Goal: Task Accomplishment & Management: Use online tool/utility

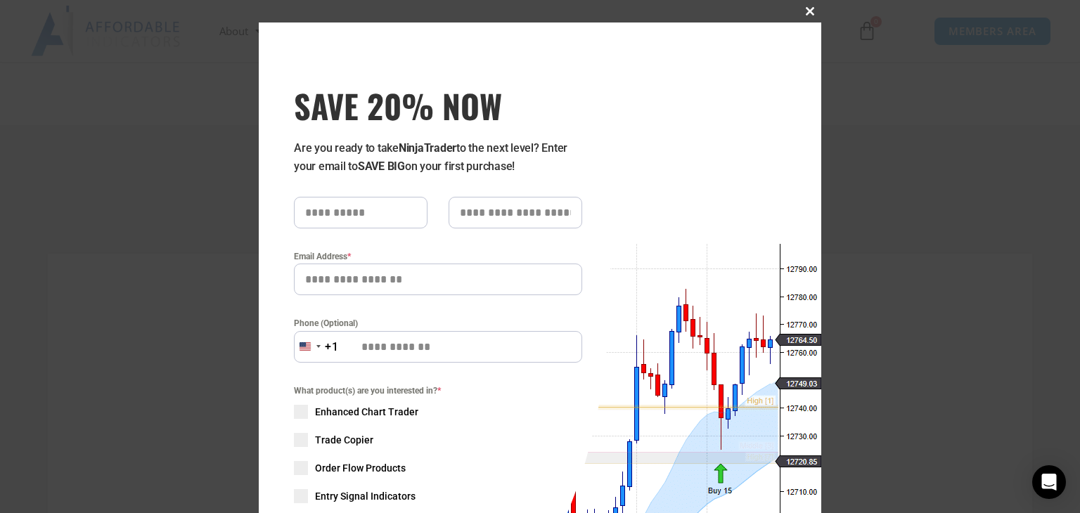
click at [612, 15] on button "Close this module" at bounding box center [810, 11] width 23 height 23
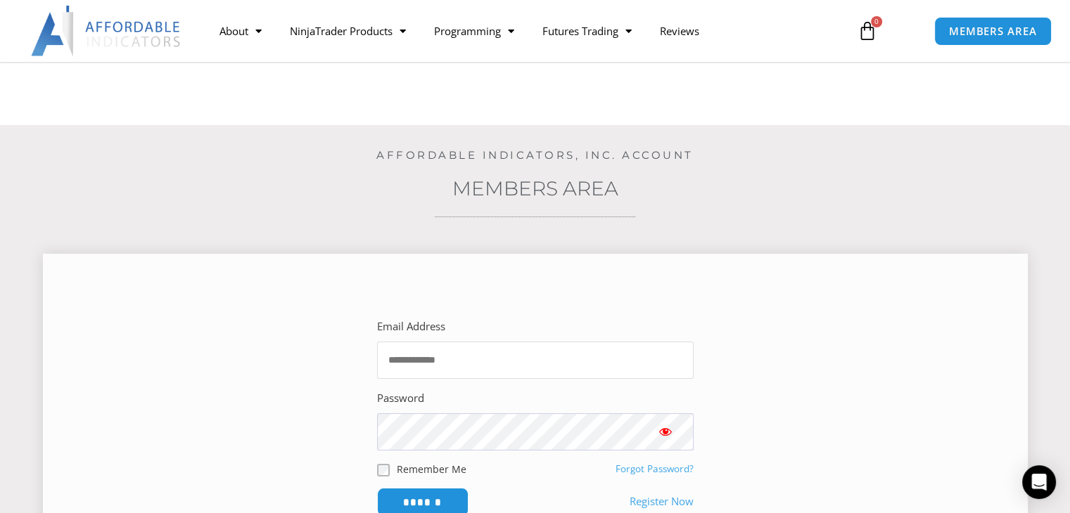
click at [475, 360] on input "Email Address" at bounding box center [535, 360] width 316 height 37
click at [612, 26] on span "MEMBERS AREA" at bounding box center [992, 31] width 96 height 12
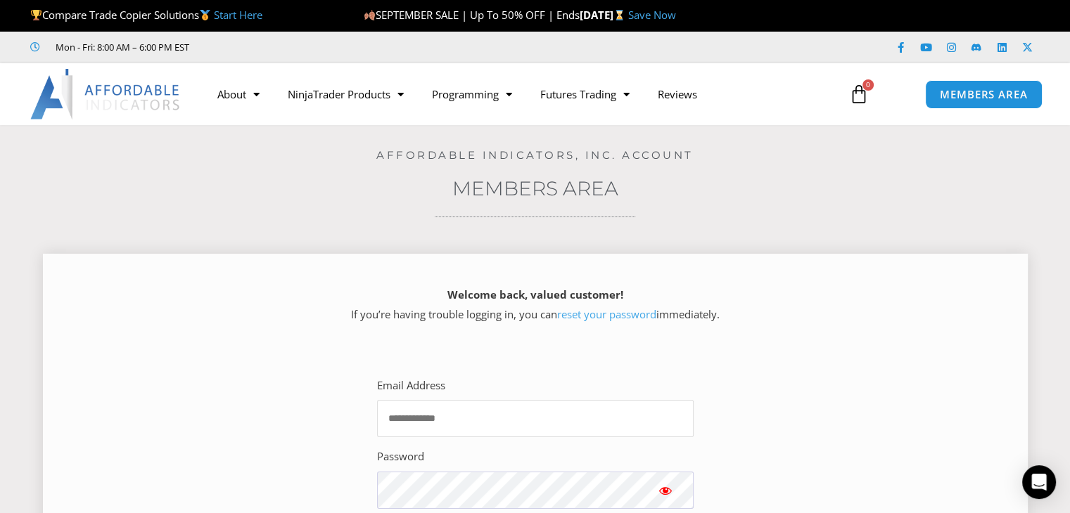
click at [426, 426] on input "Email Address" at bounding box center [535, 418] width 316 height 37
click at [428, 418] on input "Email Address" at bounding box center [535, 418] width 316 height 37
type input "**********"
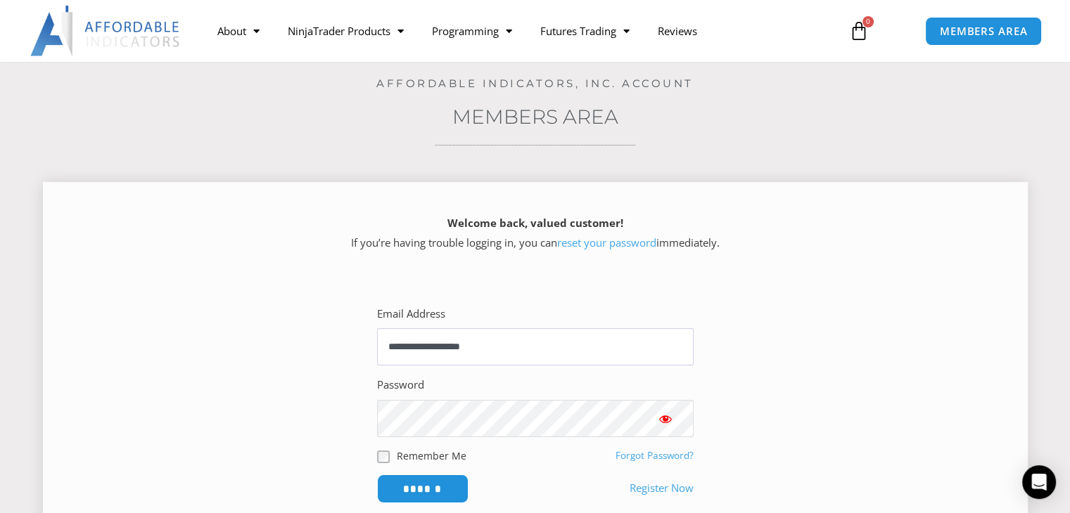
scroll to position [211, 0]
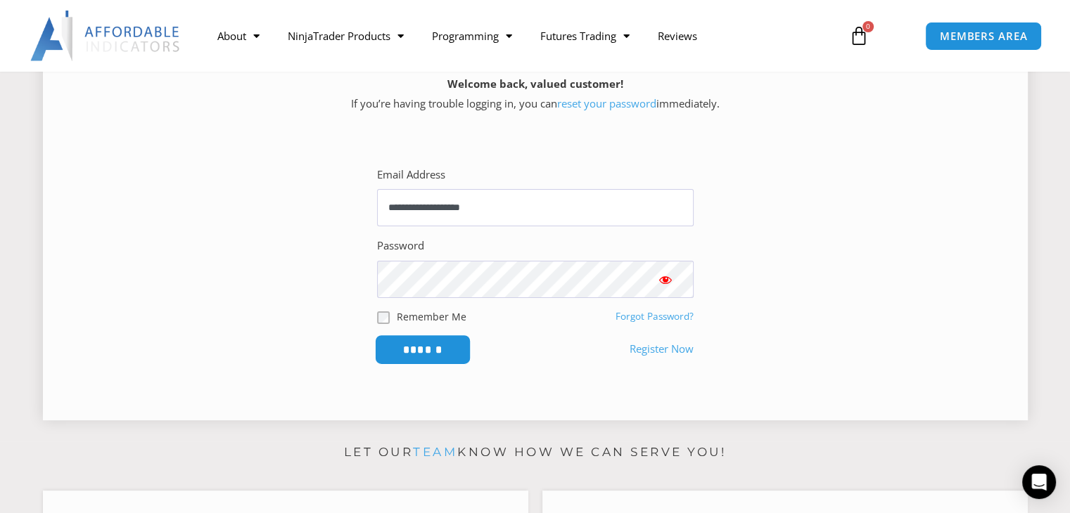
click at [423, 348] on input "******" at bounding box center [422, 350] width 96 height 30
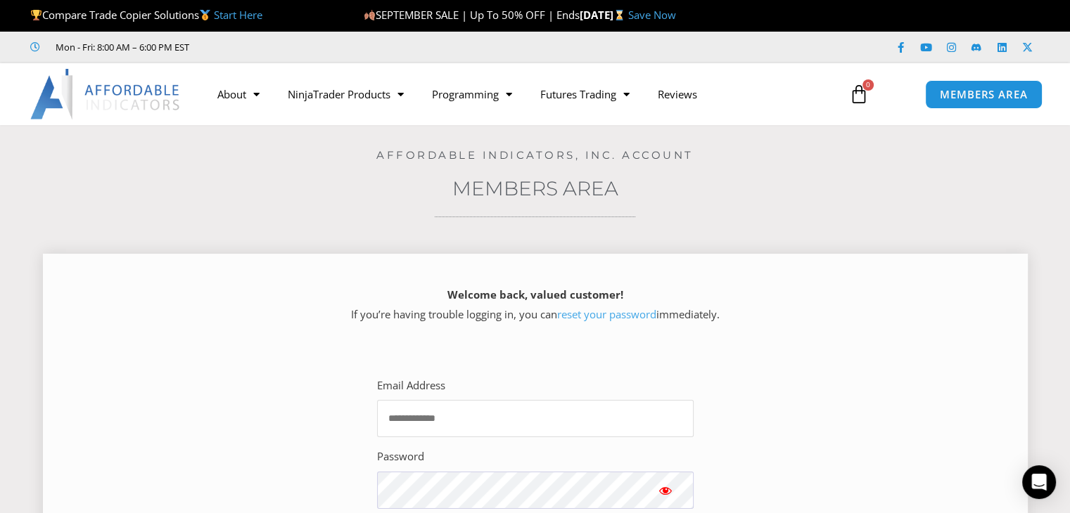
click at [453, 429] on input "Email Address" at bounding box center [535, 418] width 316 height 37
type input "**********"
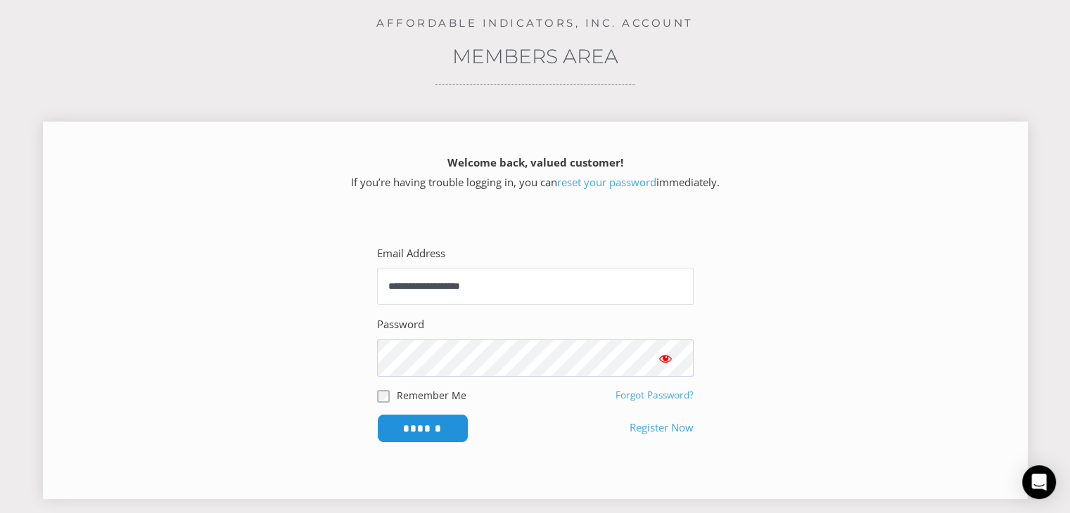
scroll to position [141, 0]
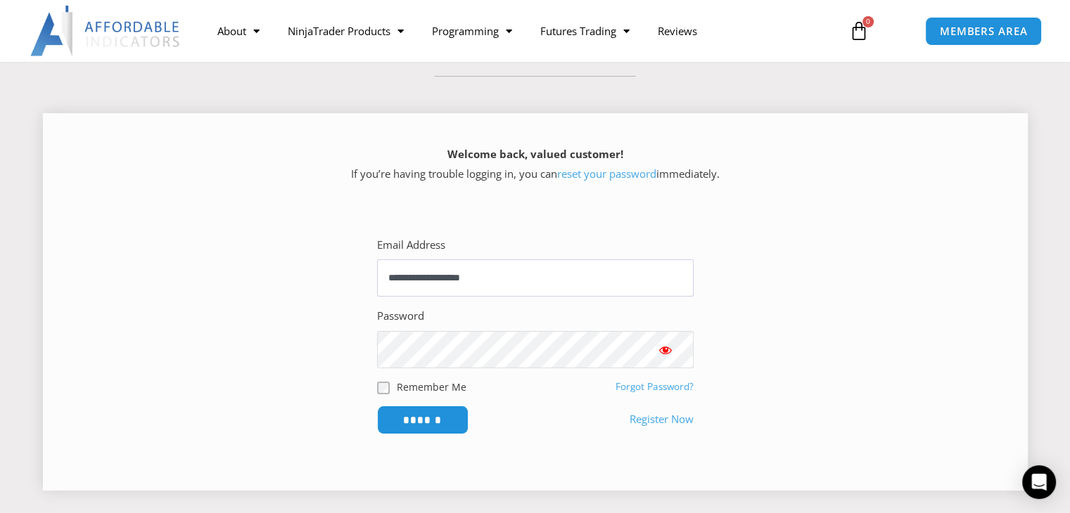
click at [377, 406] on input "******" at bounding box center [422, 420] width 91 height 29
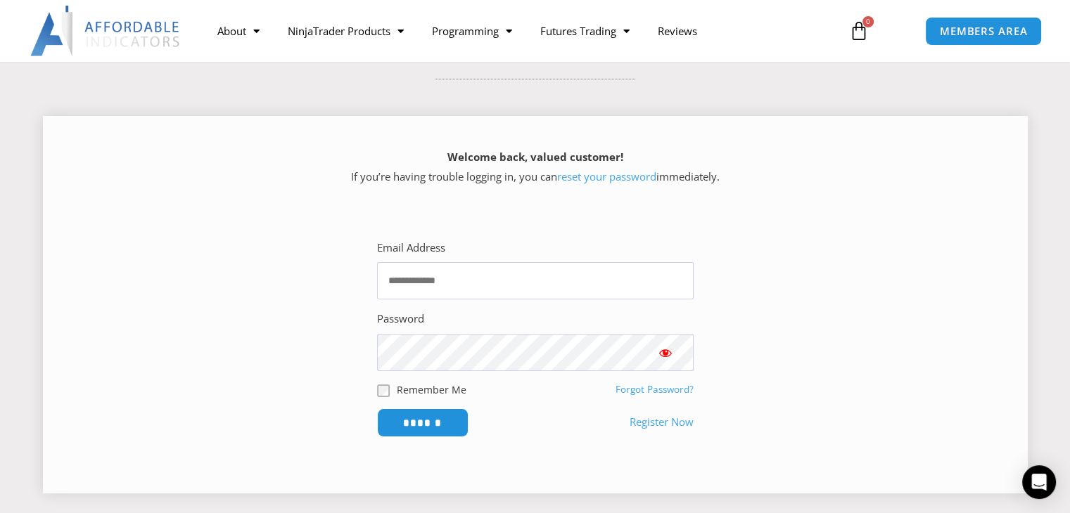
scroll to position [141, 0]
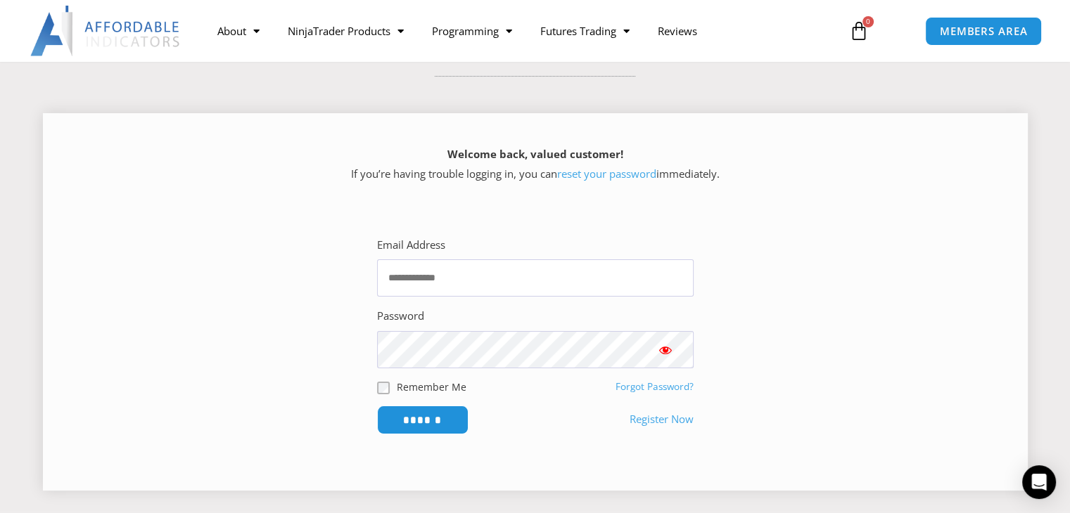
click at [605, 177] on link "reset your password" at bounding box center [606, 174] width 99 height 14
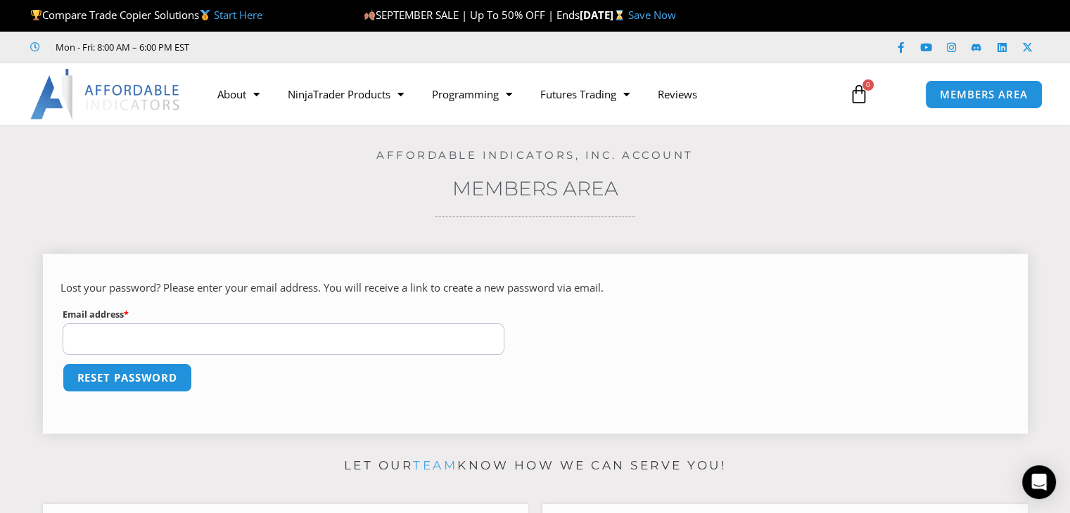
click at [131, 345] on input "Email address * Required" at bounding box center [284, 339] width 442 height 32
type input "**********"
click at [153, 383] on button "Reset password" at bounding box center [127, 378] width 136 height 30
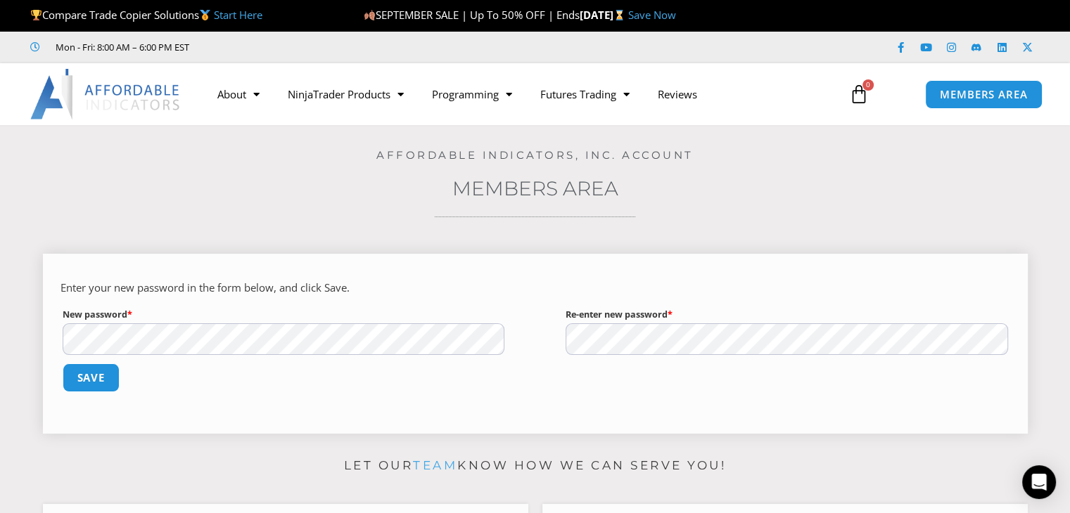
click at [63, 364] on button "Save" at bounding box center [92, 378] width 58 height 29
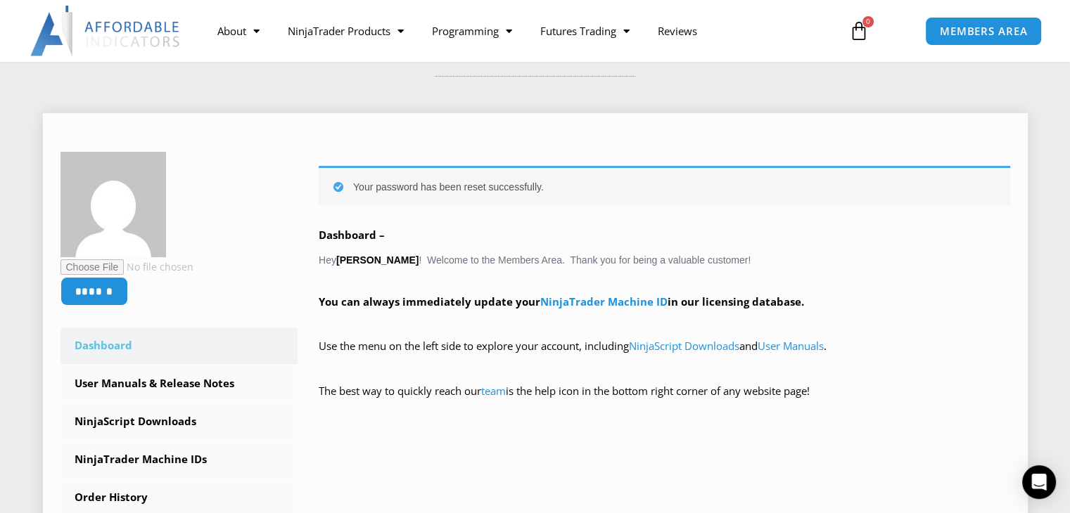
scroll to position [211, 0]
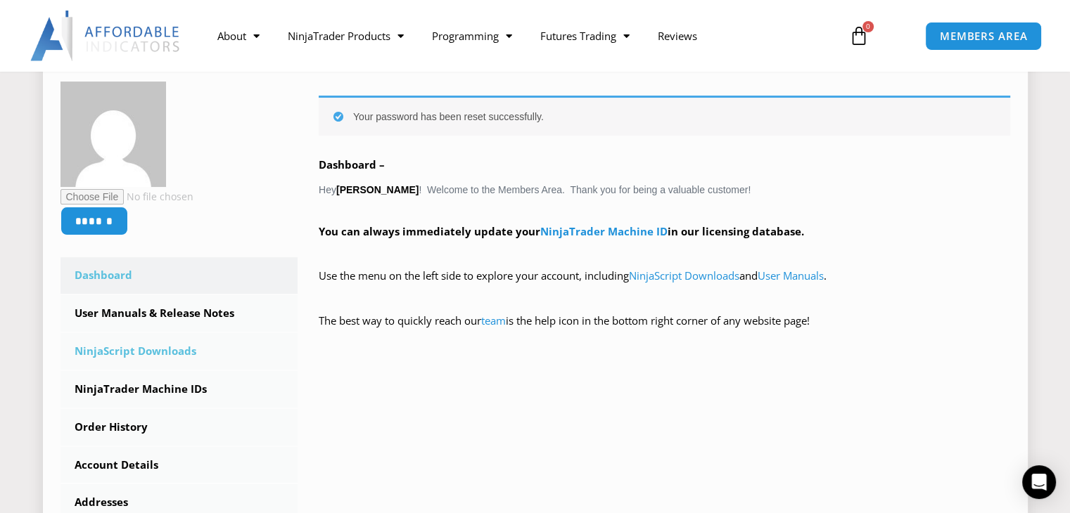
click at [172, 350] on link "NinjaScript Downloads" at bounding box center [179, 351] width 238 height 37
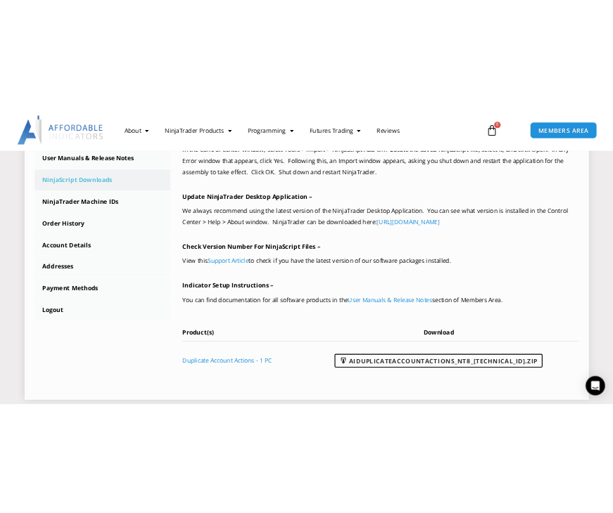
scroll to position [422, 0]
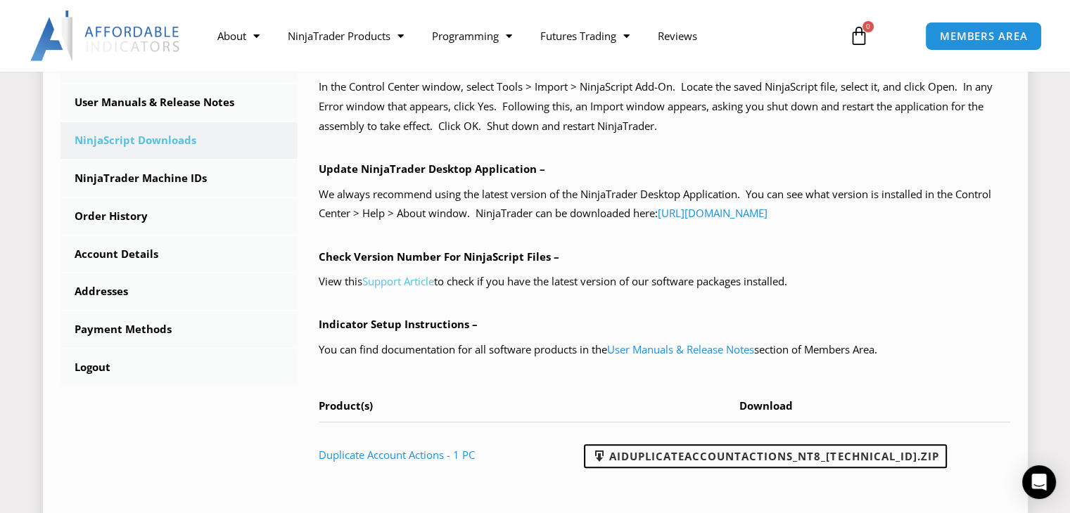
click at [414, 281] on link "Support Article" at bounding box center [398, 281] width 72 height 14
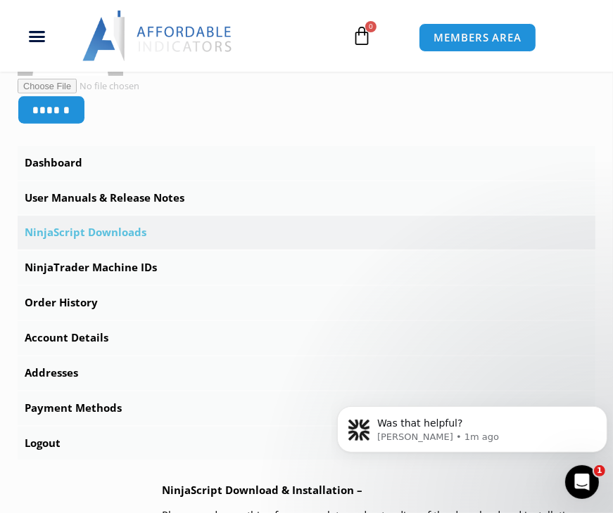
scroll to position [0, 0]
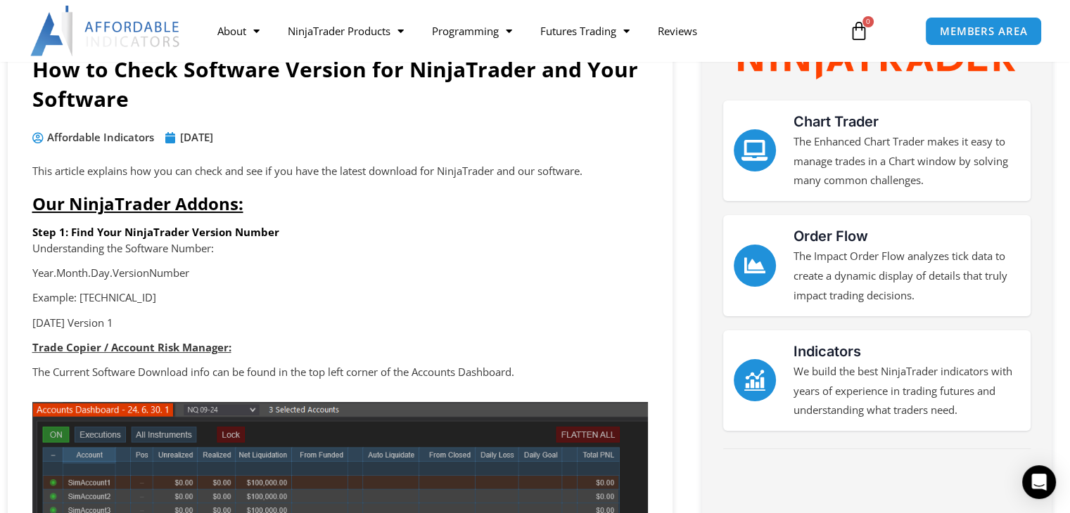
scroll to position [211, 0]
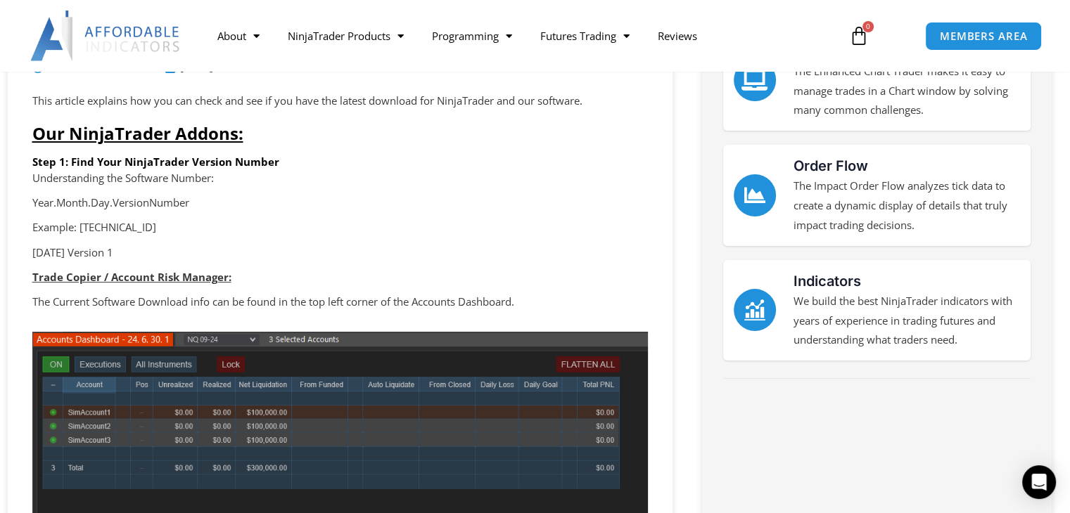
click at [296, 207] on p "Year.Month.Day.VersionNumber" at bounding box center [339, 203] width 615 height 20
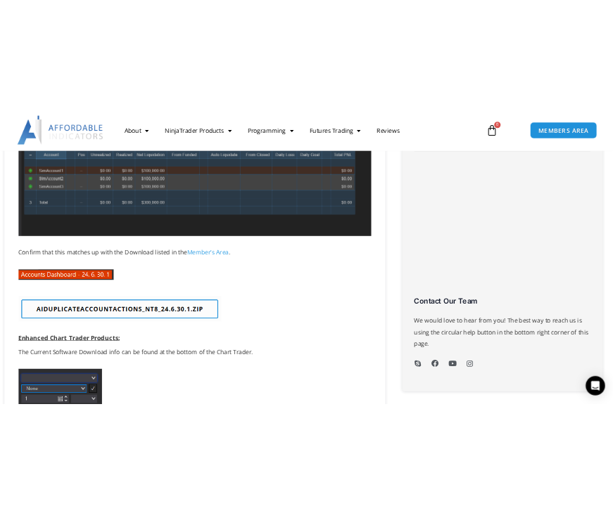
scroll to position [492, 0]
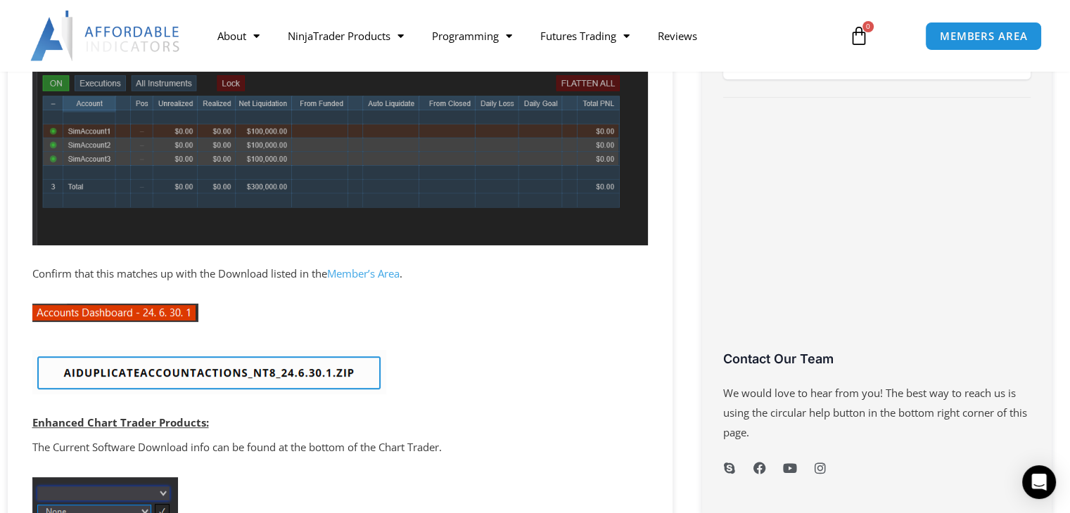
click at [373, 276] on link "Member’s Area" at bounding box center [363, 274] width 72 height 14
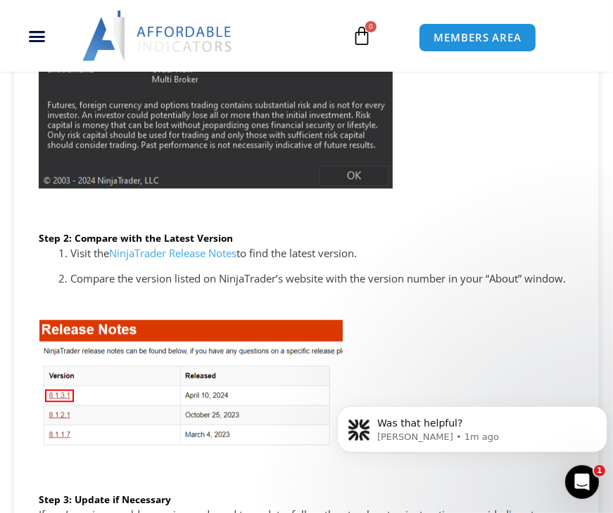
scroll to position [2110, 0]
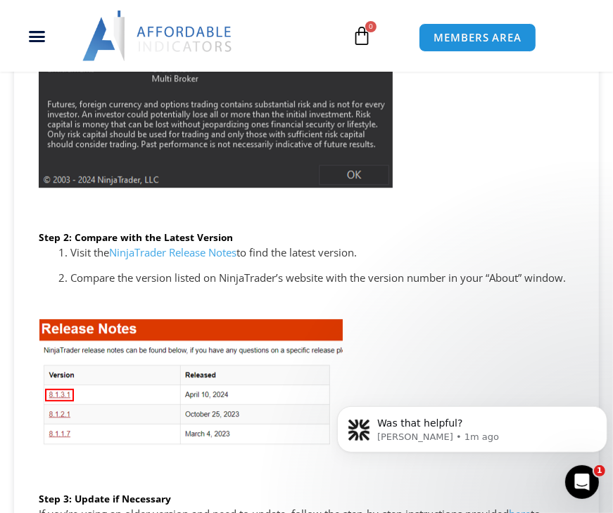
click at [210, 255] on link "NinjaTrader Release Notes" at bounding box center [172, 252] width 127 height 14
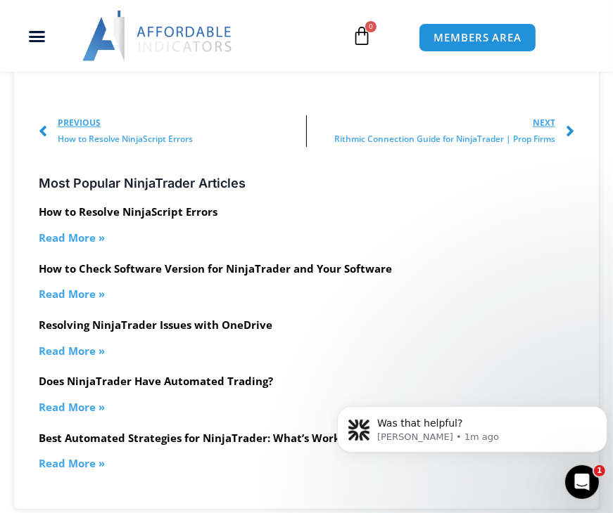
scroll to position [2672, 0]
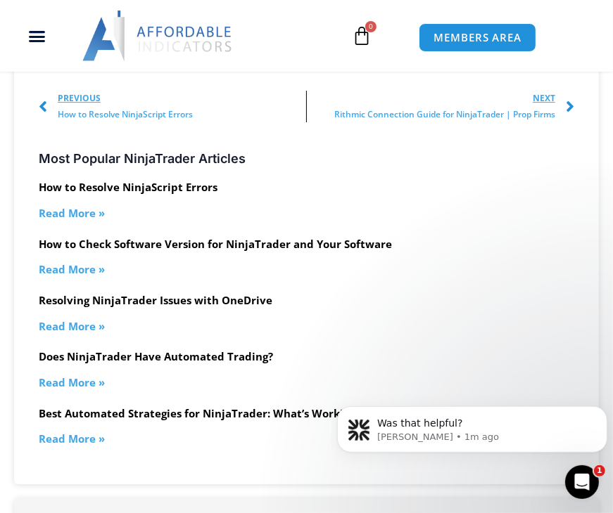
click at [70, 268] on link "Read More »" at bounding box center [72, 269] width 66 height 14
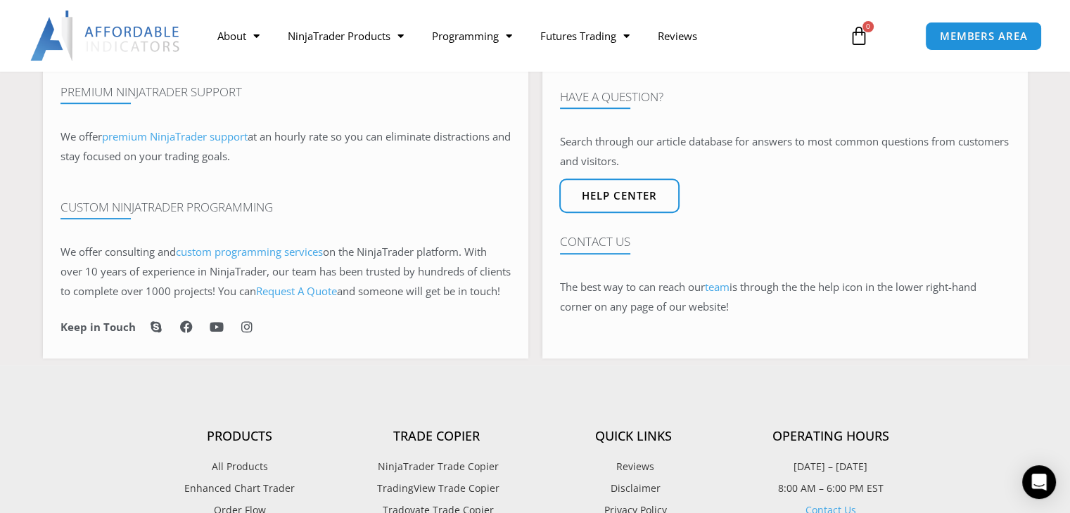
scroll to position [844, 0]
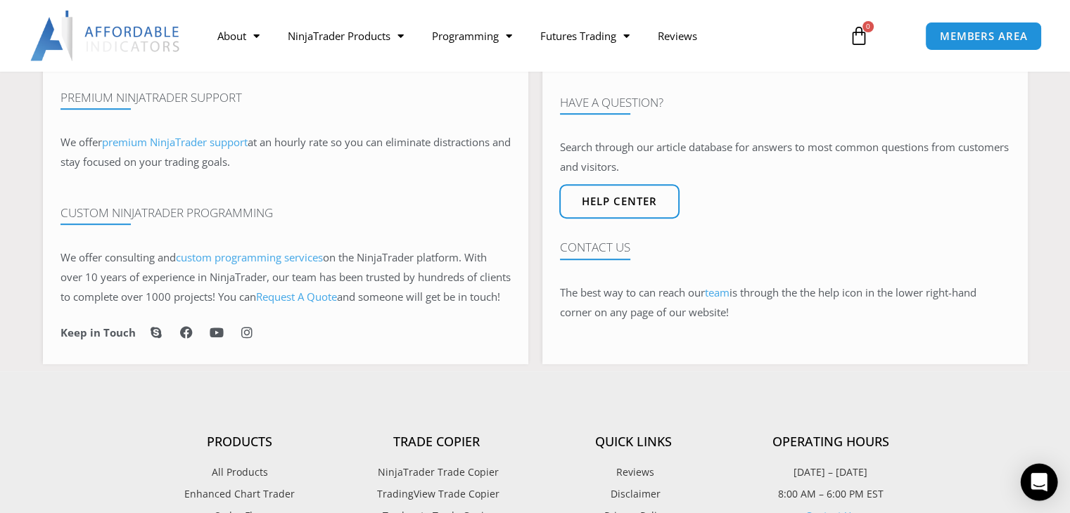
click at [1034, 478] on icon "Open Intercom Messenger" at bounding box center [1038, 482] width 16 height 18
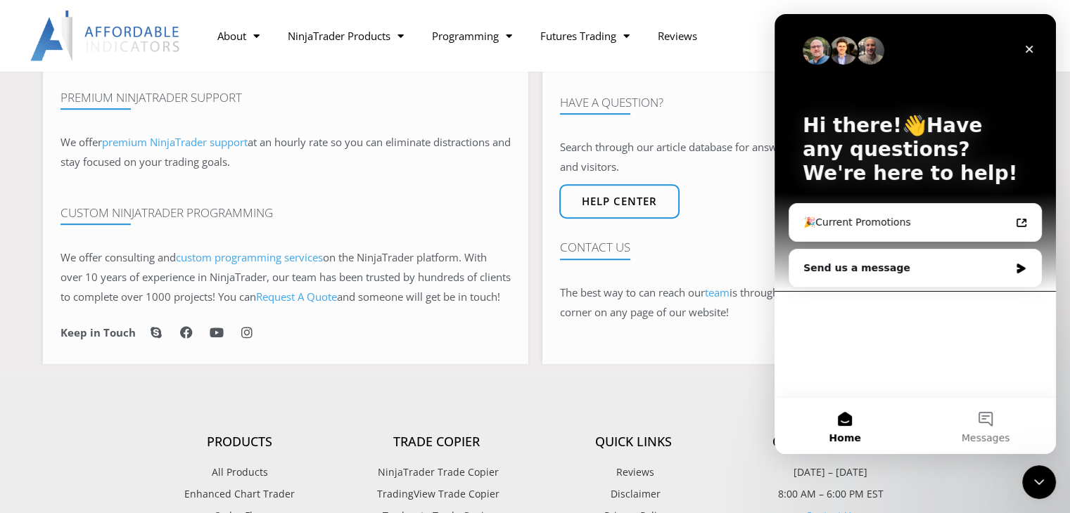
scroll to position [0, 0]
click at [1023, 271] on icon "Intercom messenger" at bounding box center [1021, 268] width 12 height 11
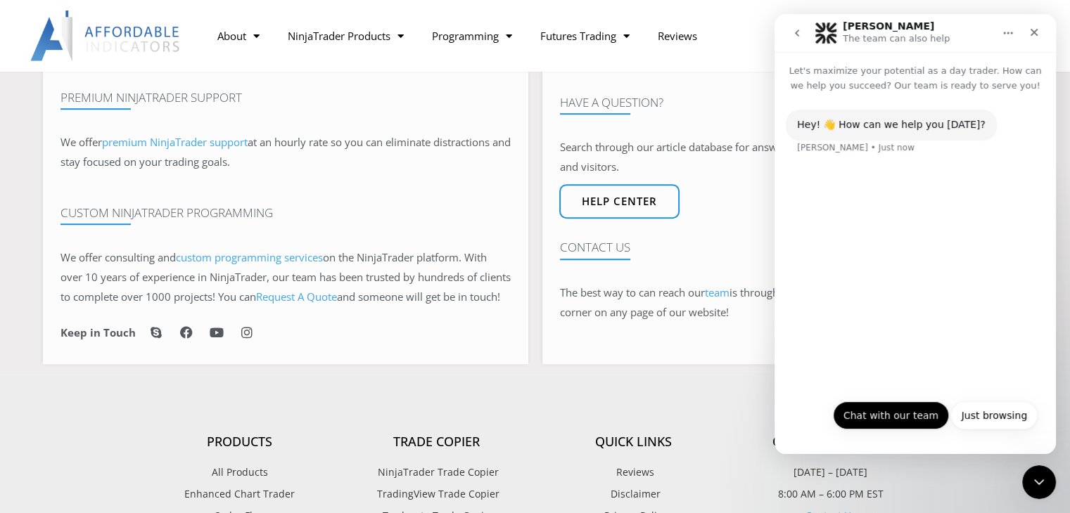
click at [899, 411] on button "Chat with our team" at bounding box center [891, 416] width 116 height 28
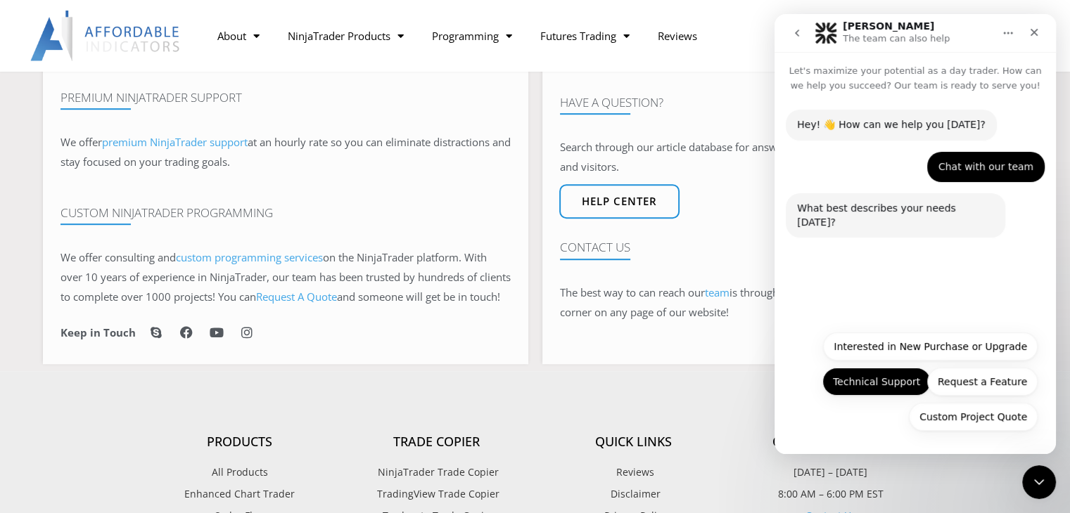
click at [874, 382] on button "Technical Support" at bounding box center [876, 382] width 108 height 28
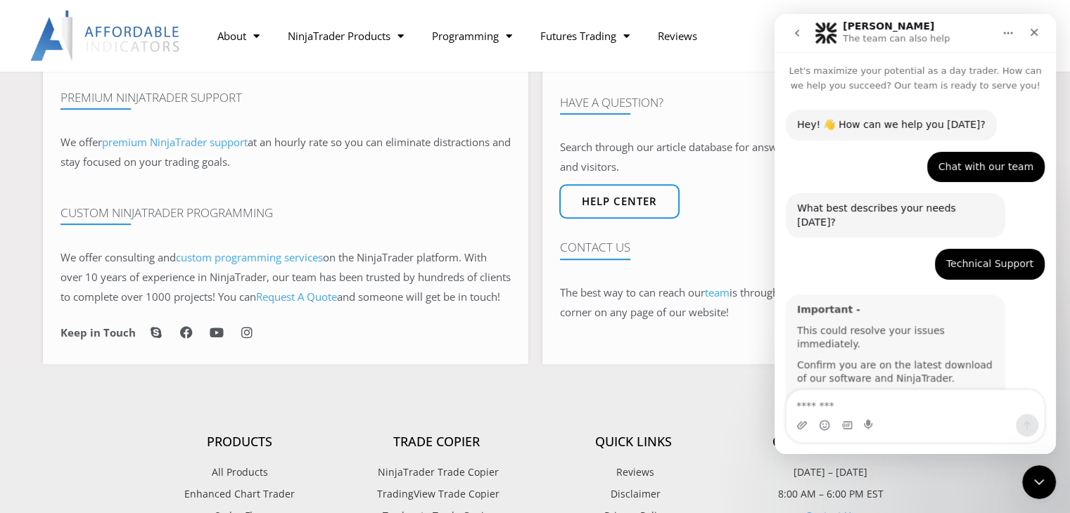
scroll to position [23, 0]
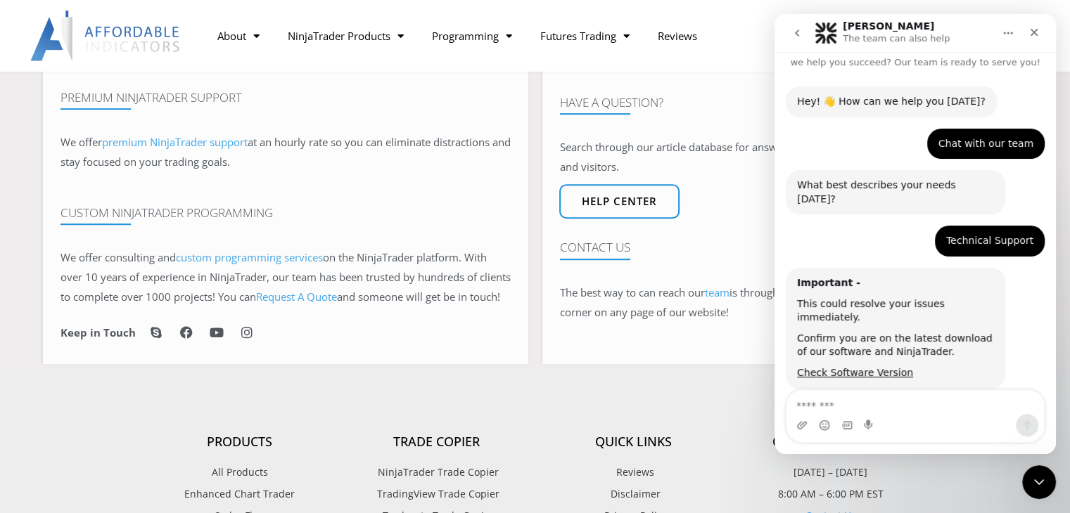
click at [869, 395] on textarea "Message…" at bounding box center [914, 402] width 257 height 24
click at [850, 367] on link "Check Software Version" at bounding box center [855, 372] width 116 height 11
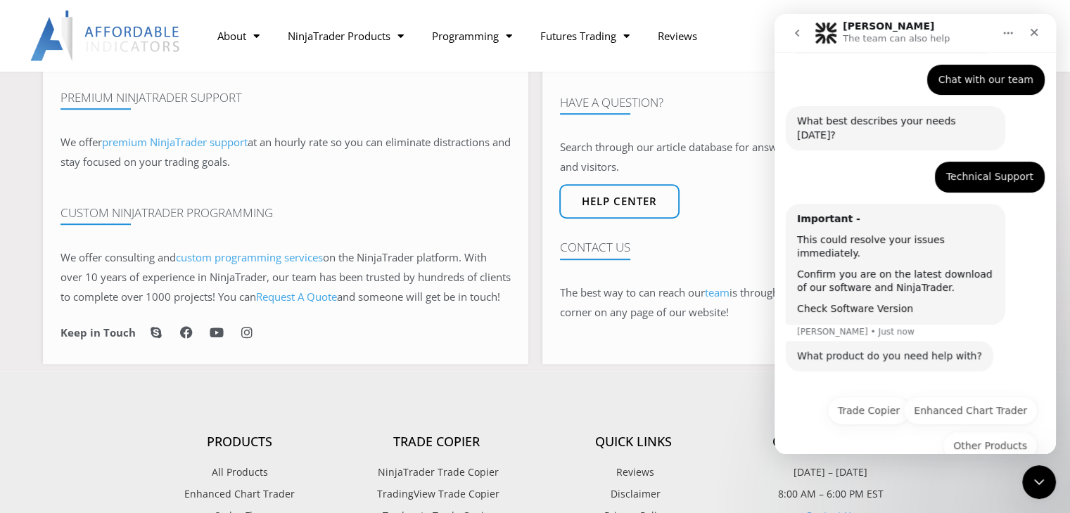
scroll to position [89, 0]
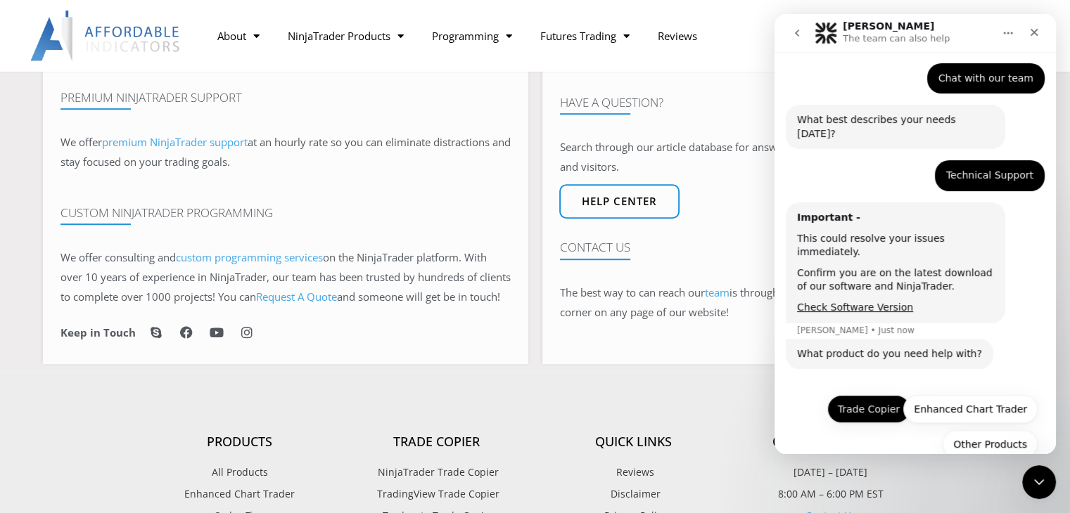
click at [877, 395] on button "Trade Copier" at bounding box center [868, 409] width 83 height 28
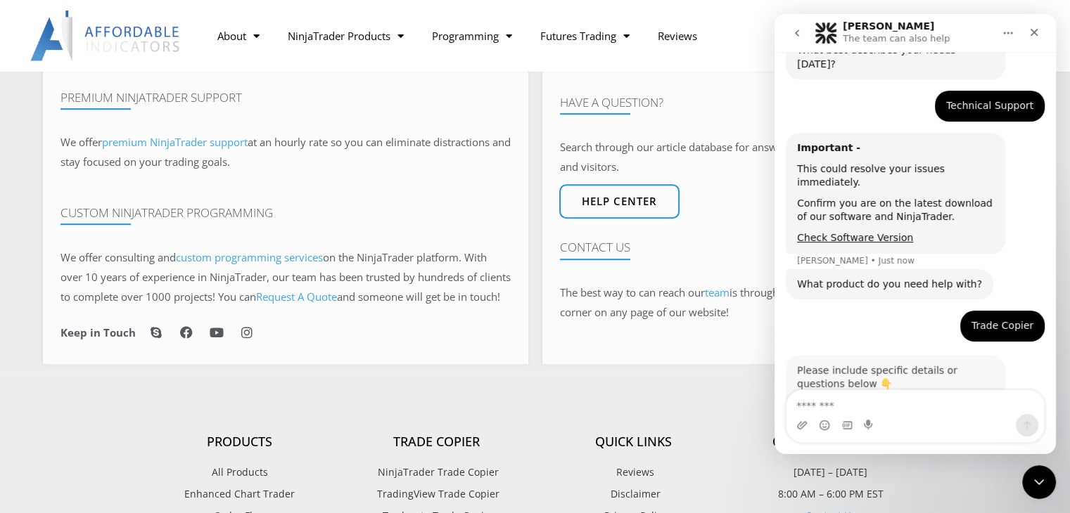
scroll to position [208, 0]
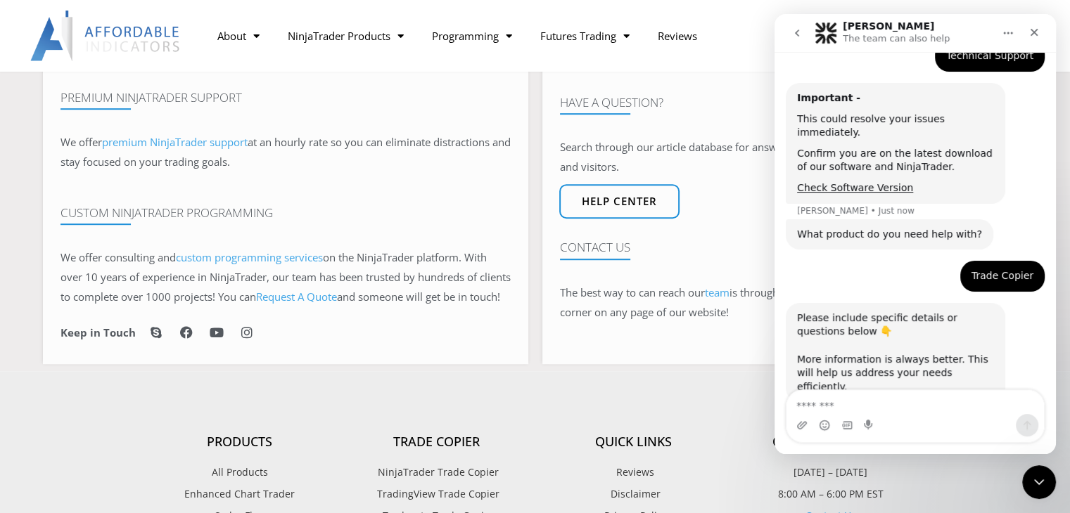
click at [883, 404] on textarea "Message…" at bounding box center [914, 402] width 257 height 24
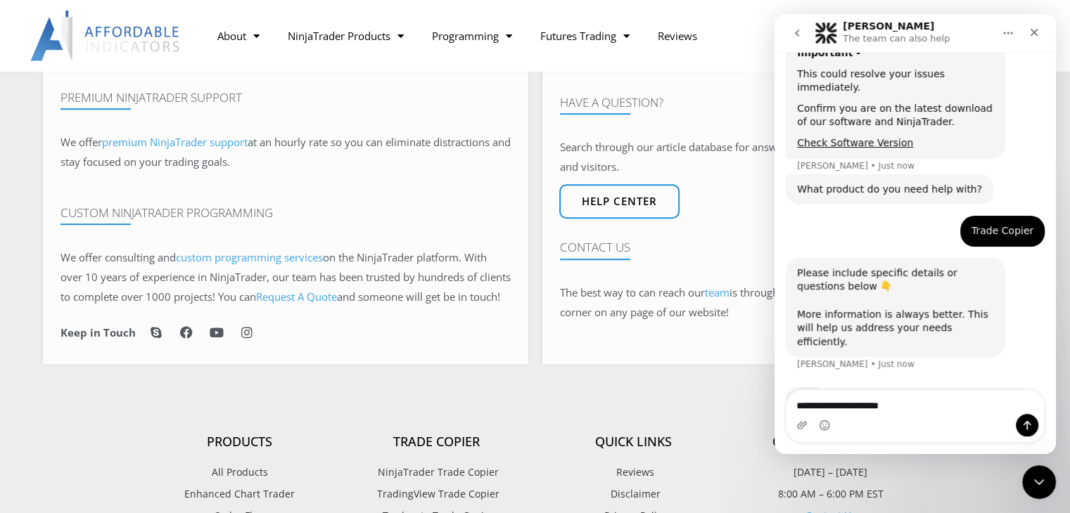
scroll to position [254, 0]
type textarea "**********"
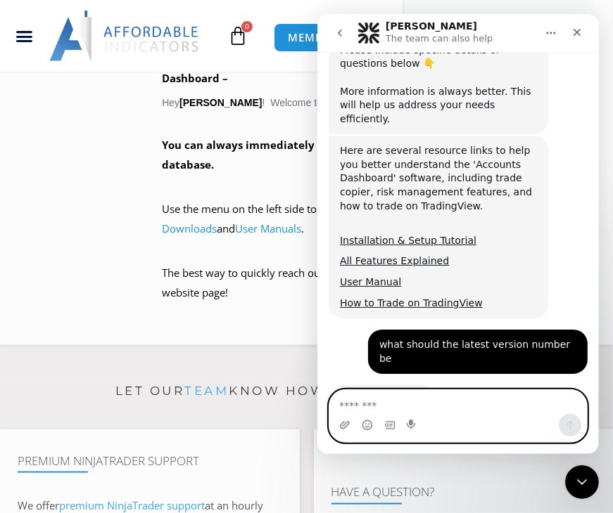
scroll to position [475, 0]
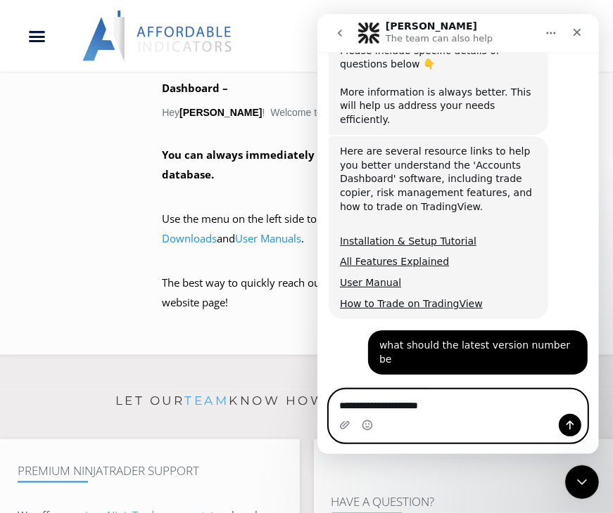
type textarea "**********"
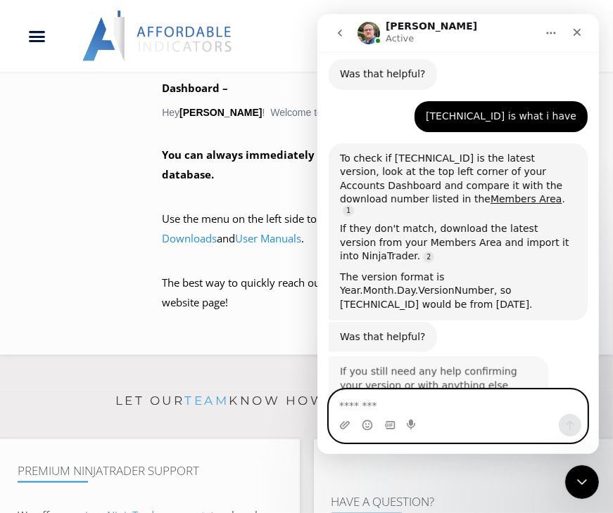
scroll to position [829, 0]
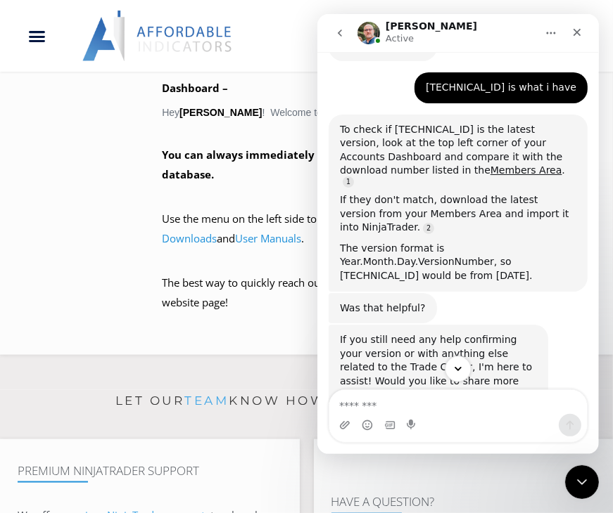
click at [456, 371] on icon "Scroll to bottom" at bounding box center [457, 369] width 13 height 13
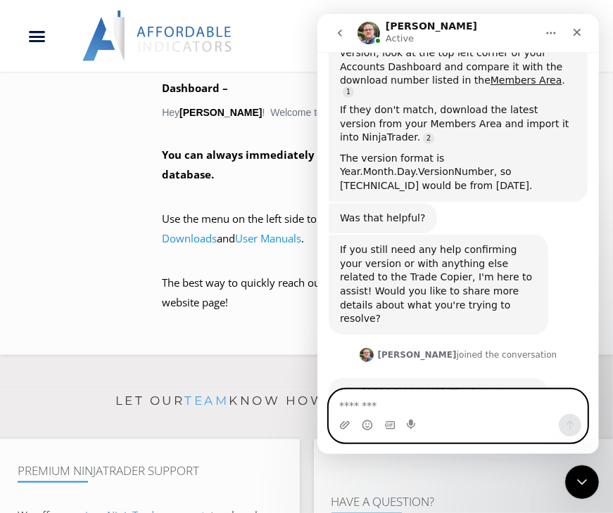
click at [447, 394] on textarea "Message…" at bounding box center [456, 402] width 257 height 24
type textarea "**********"
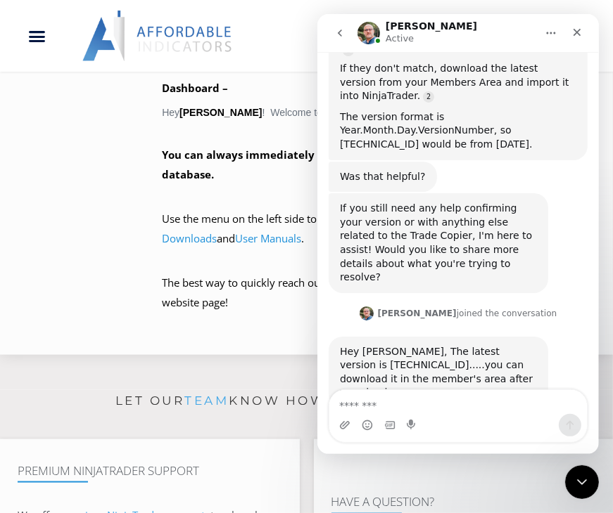
click at [581, 34] on icon "Close" at bounding box center [575, 32] width 11 height 11
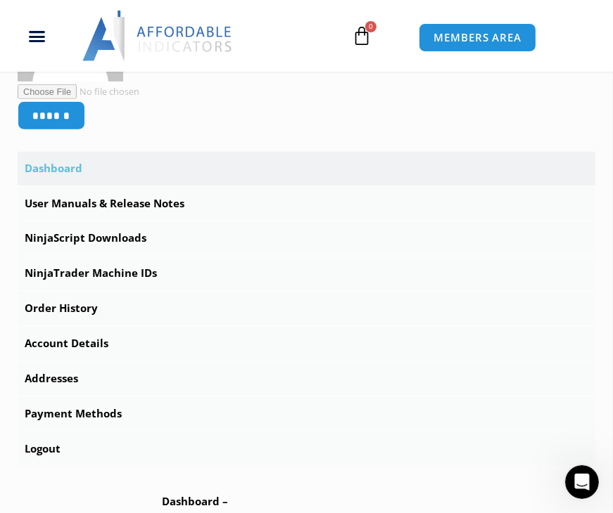
scroll to position [492, 0]
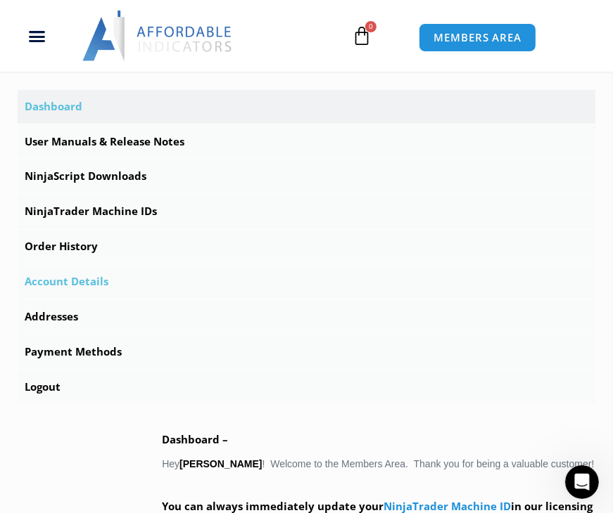
click at [135, 288] on link "Account Details" at bounding box center [306, 282] width 577 height 34
click at [56, 287] on link "Account Details" at bounding box center [306, 282] width 577 height 34
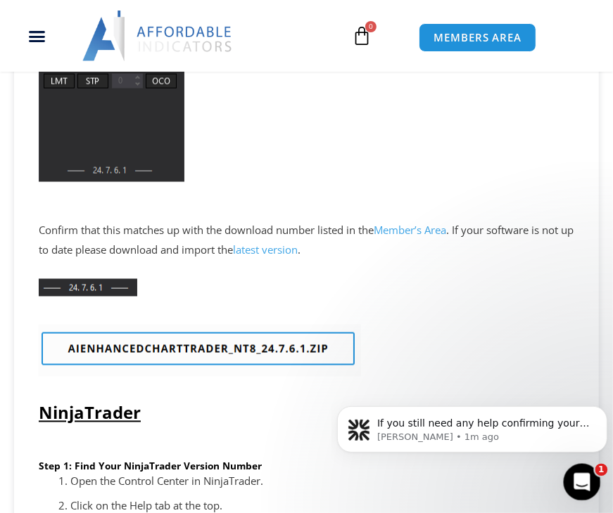
click at [579, 483] on icon "Open Intercom Messenger" at bounding box center [579, 480] width 23 height 23
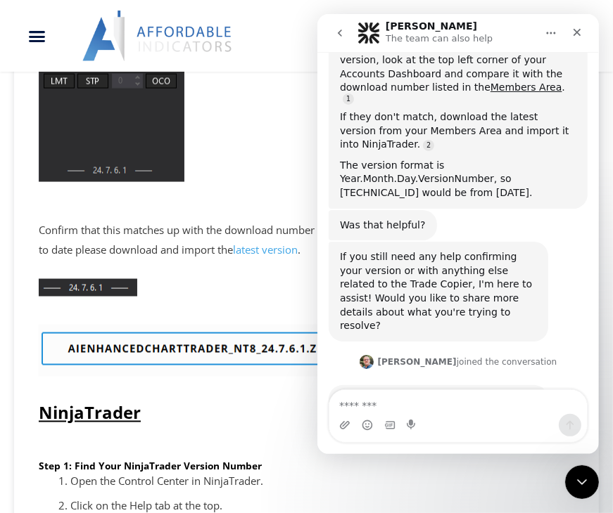
scroll to position [905, 0]
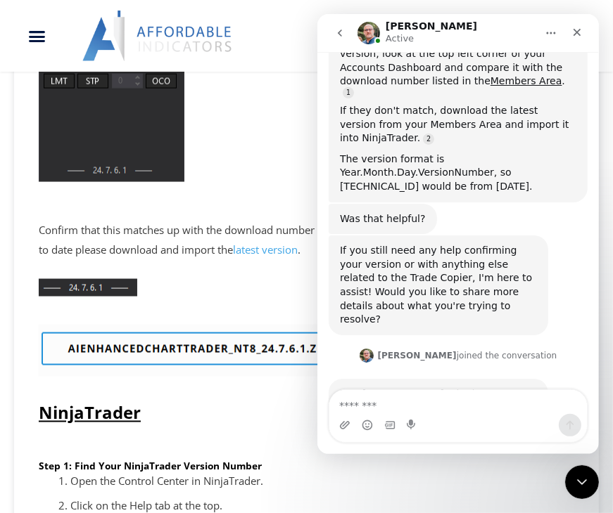
click at [274, 288] on div at bounding box center [306, 288] width 535 height 46
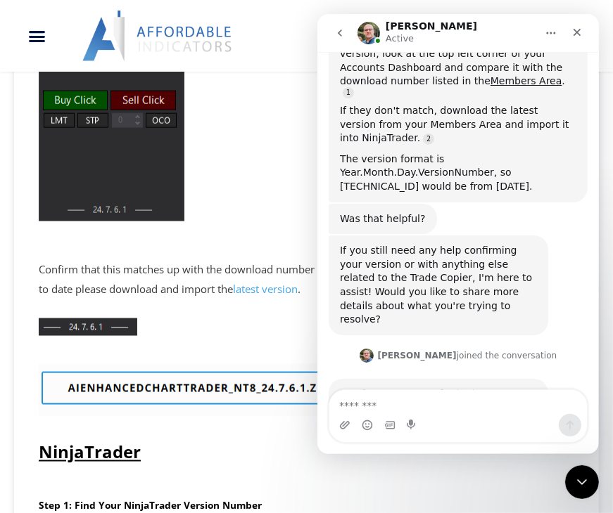
scroll to position [1125, 0]
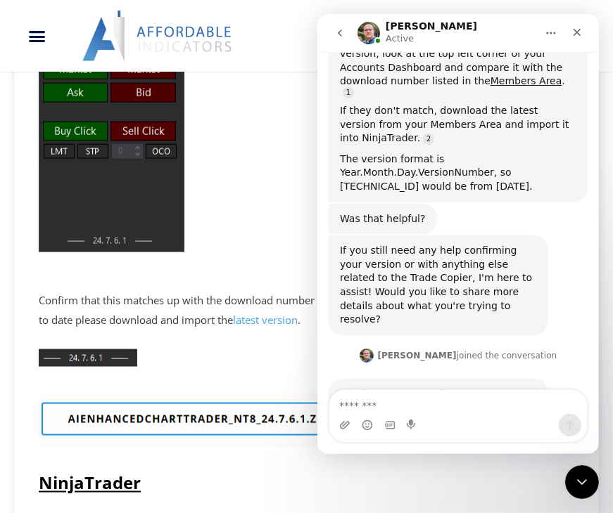
click at [259, 291] on p "Confirm that this matches up with the download number listed in the Member’s Ar…" at bounding box center [306, 310] width 535 height 39
click at [260, 358] on div at bounding box center [306, 358] width 535 height 46
click at [188, 456] on div at bounding box center [306, 421] width 535 height 80
click at [44, 35] on icon "Menu Toggle" at bounding box center [37, 36] width 18 height 18
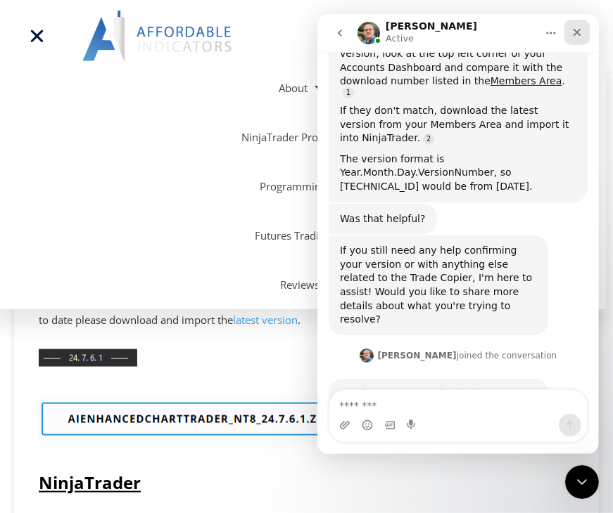
click at [587, 32] on div "Close" at bounding box center [575, 32] width 25 height 25
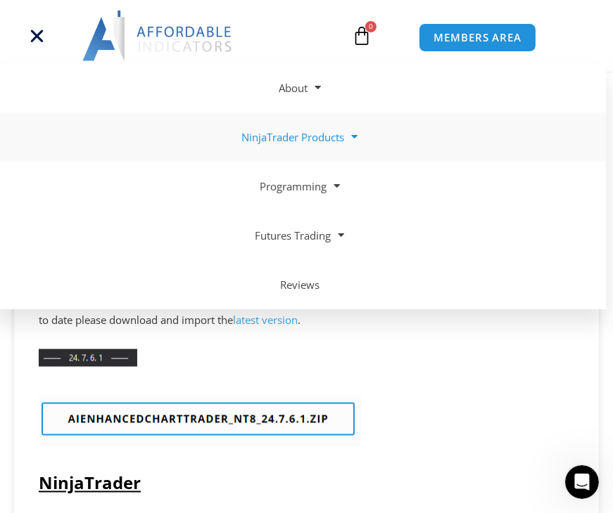
scroll to position [904, 0]
click at [474, 34] on span "MEMBERS AREA" at bounding box center [477, 38] width 96 height 12
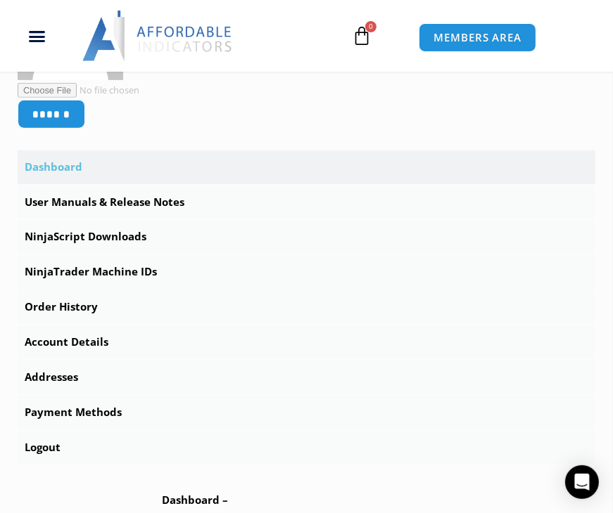
scroll to position [492, 0]
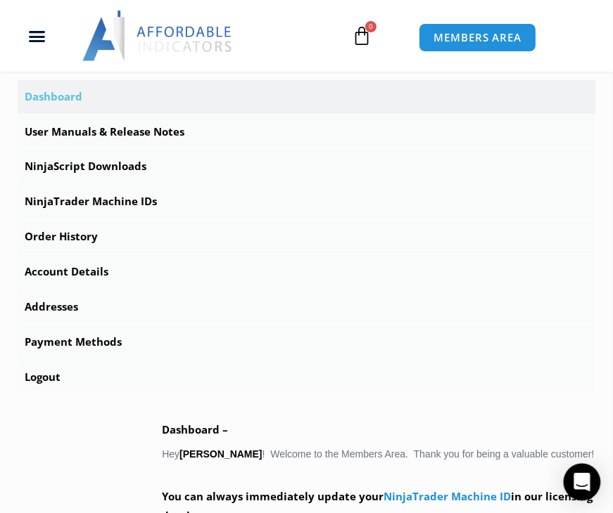
click at [571, 476] on div "Open Intercom Messenger" at bounding box center [581, 482] width 37 height 37
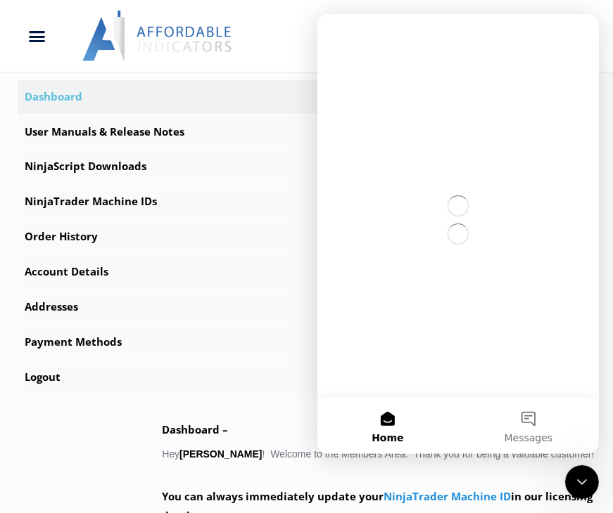
scroll to position [0, 0]
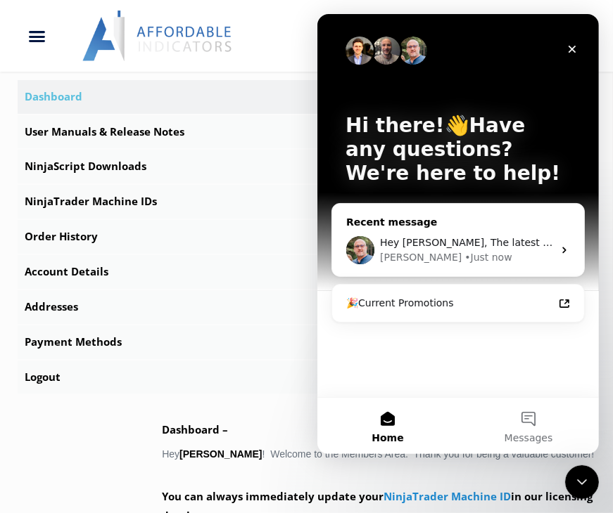
click at [558, 248] on icon "Intercom messenger" at bounding box center [563, 250] width 11 height 11
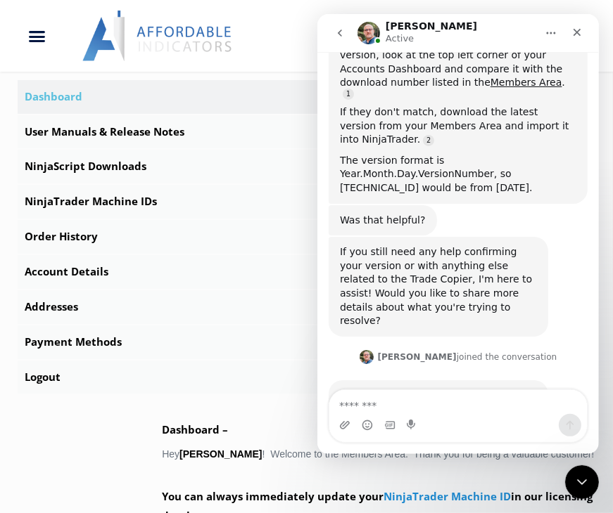
scroll to position [904, 0]
click at [573, 32] on icon "Close" at bounding box center [575, 32] width 11 height 11
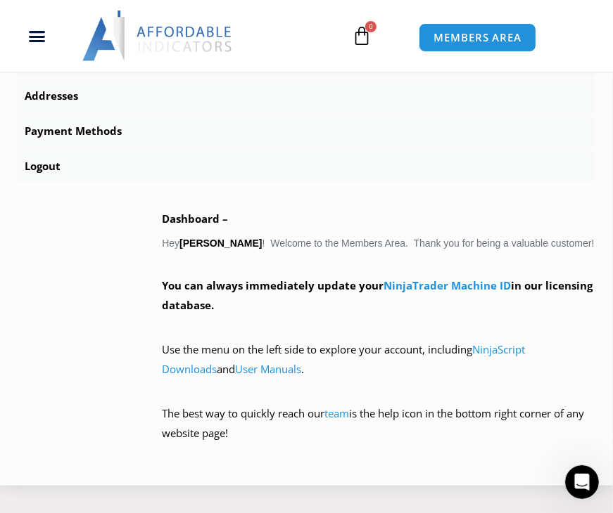
scroll to position [774, 0]
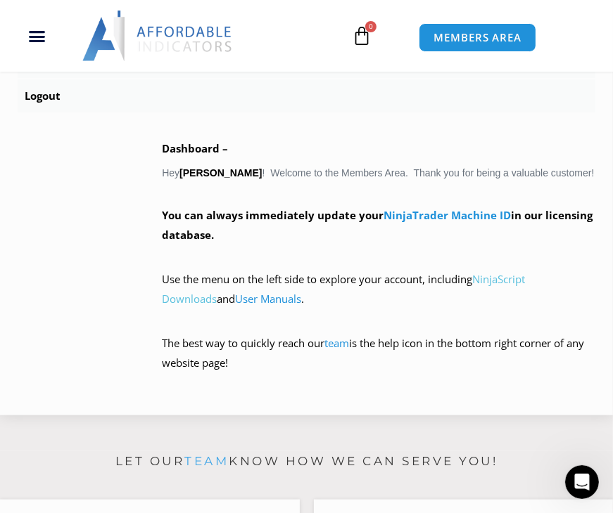
click at [520, 294] on link "NinjaScript Downloads" at bounding box center [343, 289] width 363 height 34
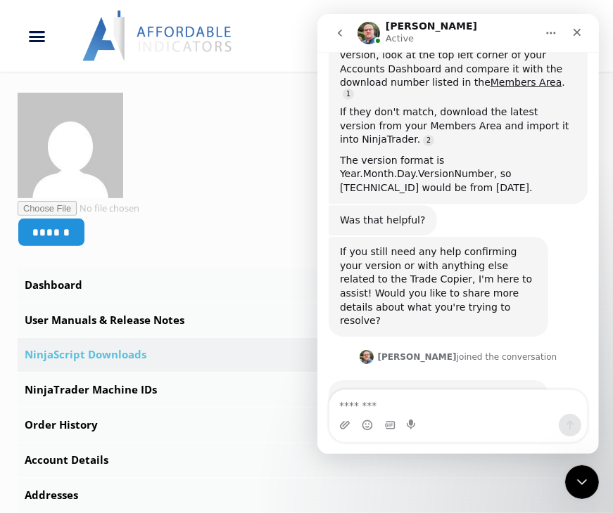
scroll to position [281, 0]
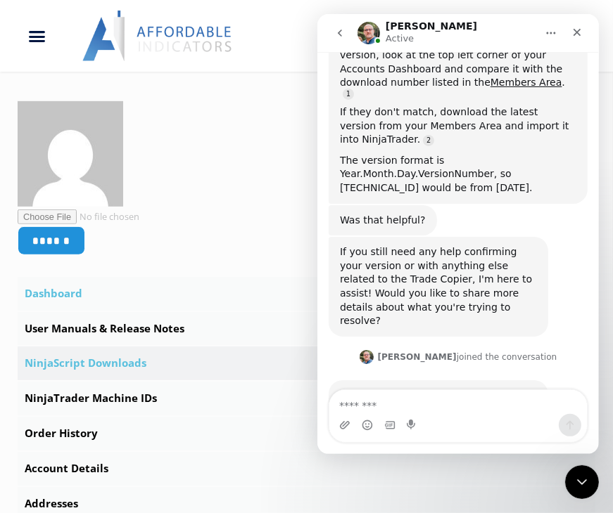
click at [75, 295] on link "Dashboard" at bounding box center [306, 294] width 577 height 34
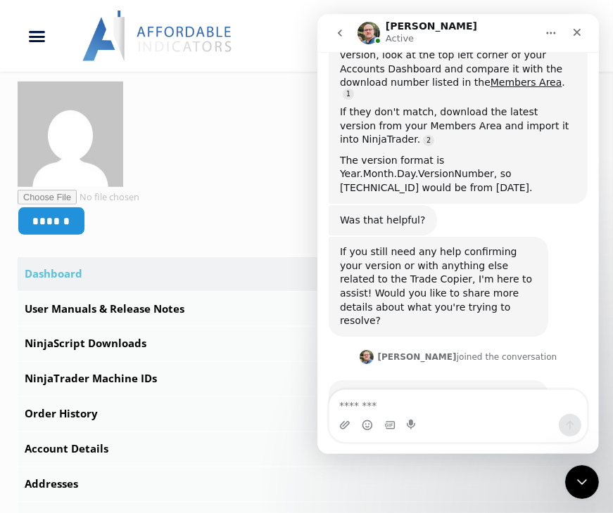
scroll to position [422, 0]
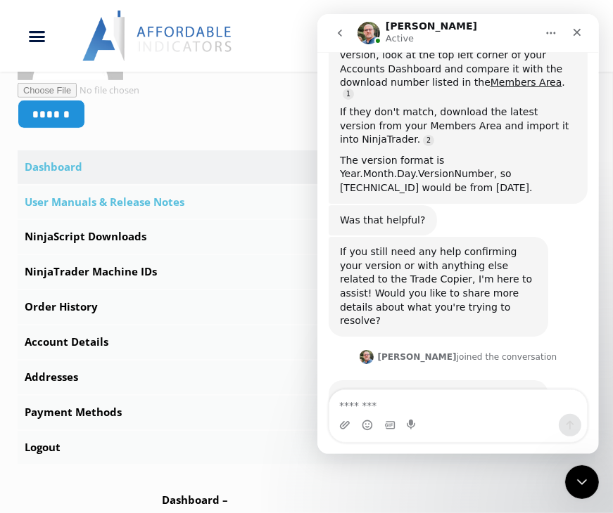
click at [146, 205] on link "User Manuals & Release Notes" at bounding box center [306, 203] width 577 height 34
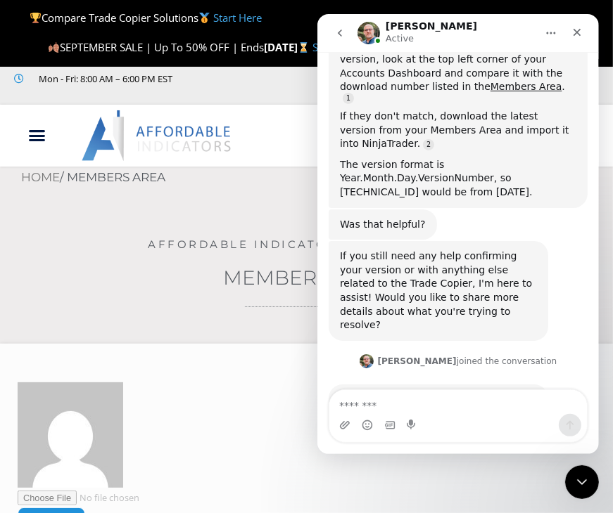
scroll to position [905, 0]
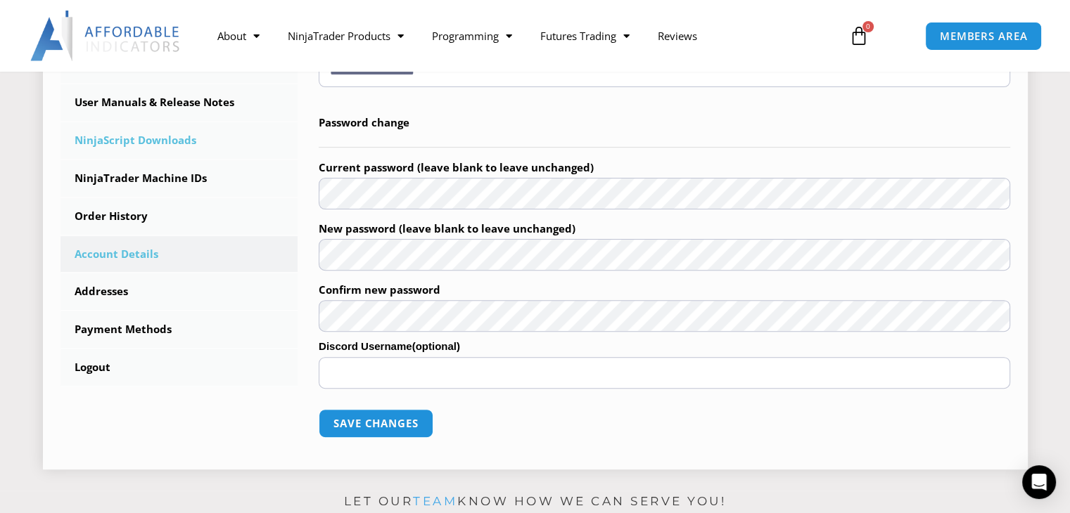
scroll to position [352, 0]
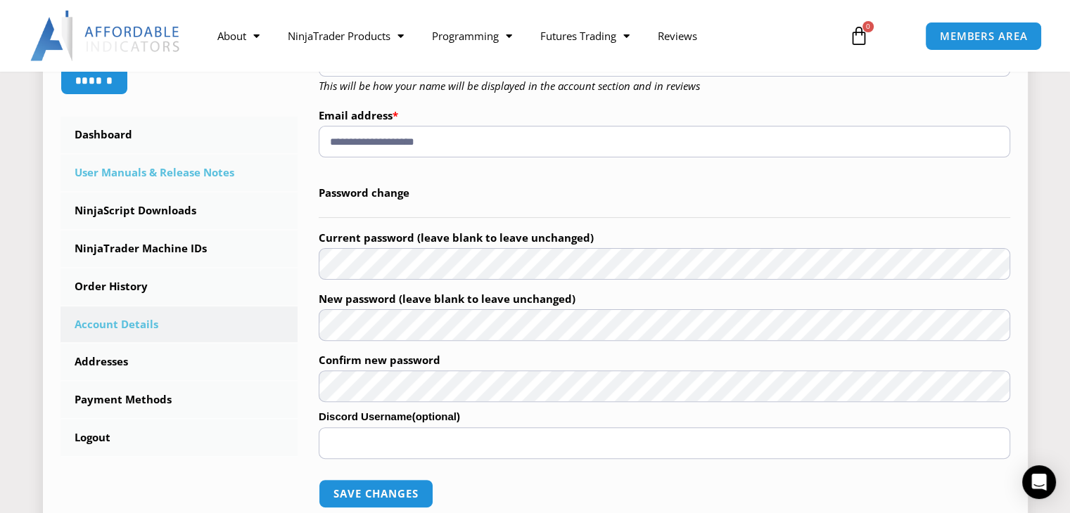
click at [172, 174] on link "User Manuals & Release Notes" at bounding box center [179, 173] width 238 height 37
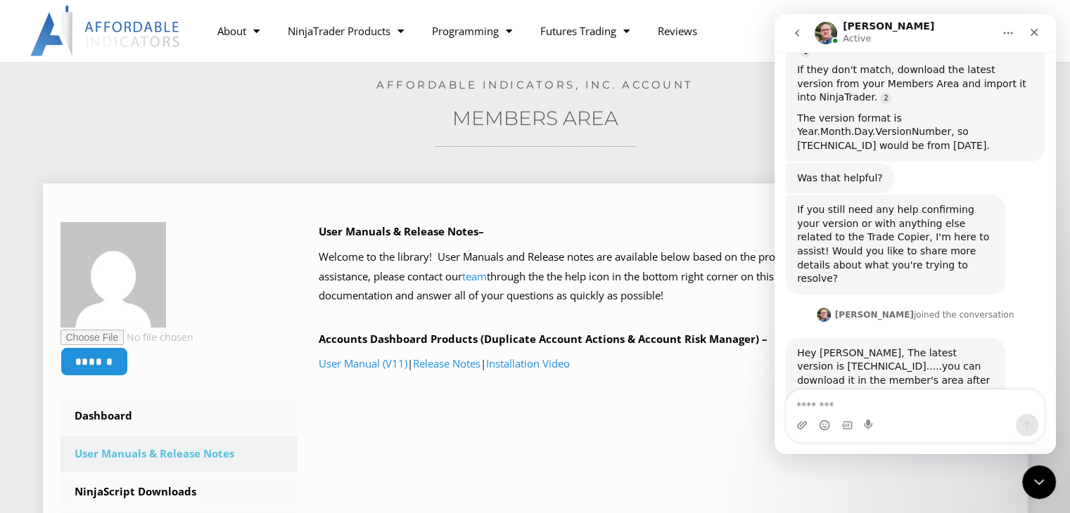
scroll to position [141, 0]
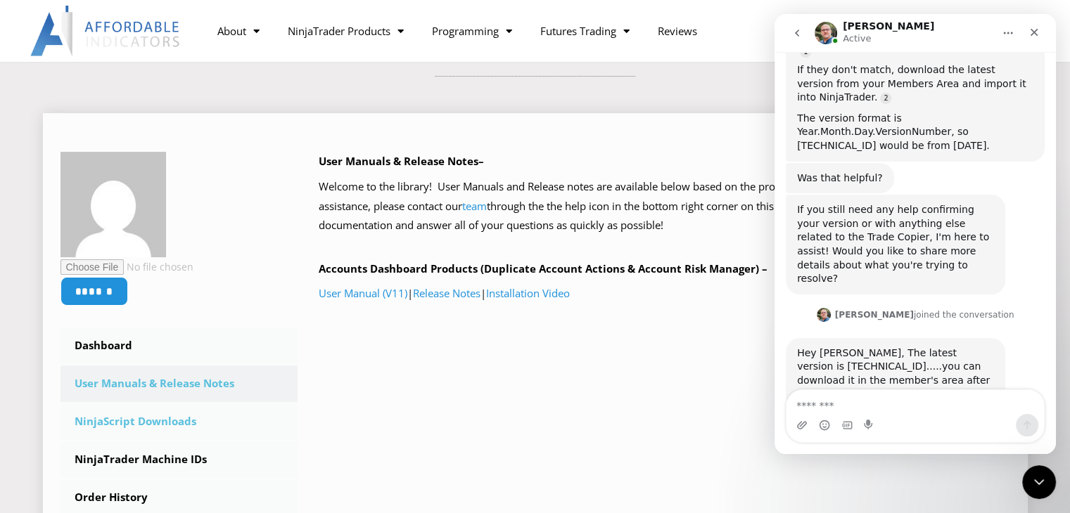
click at [138, 424] on link "NinjaScript Downloads" at bounding box center [179, 422] width 238 height 37
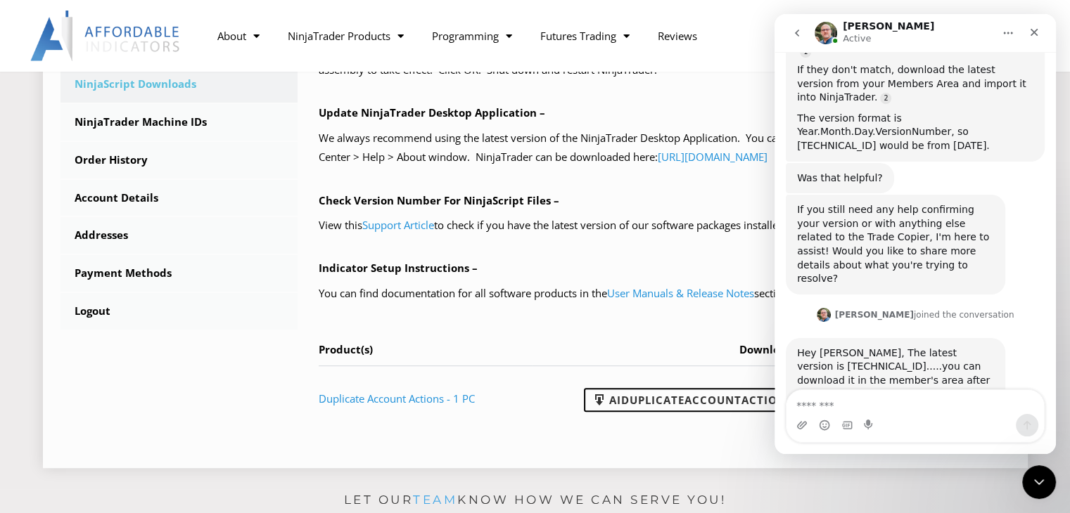
scroll to position [563, 0]
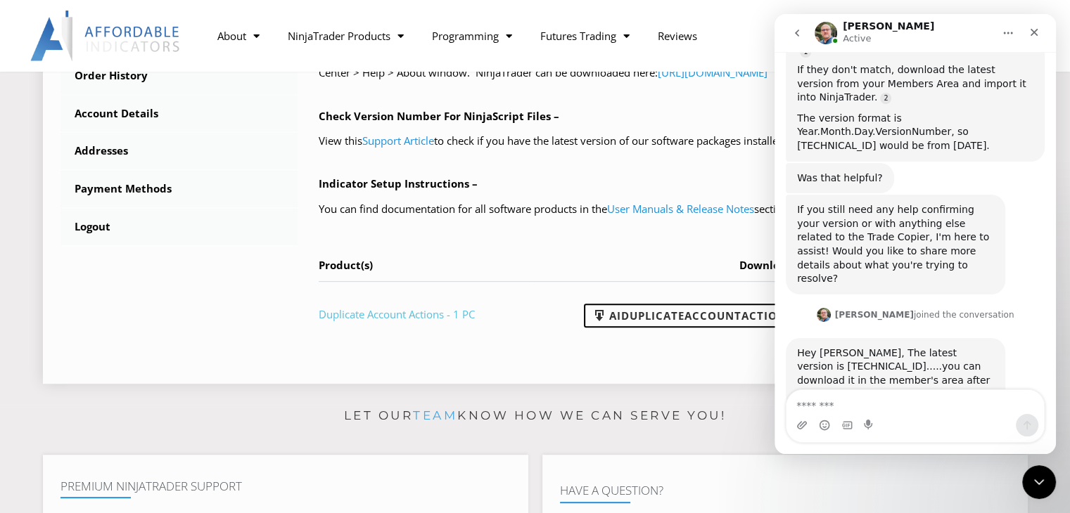
click at [426, 313] on link "Duplicate Account Actions - 1 PC" at bounding box center [397, 314] width 156 height 14
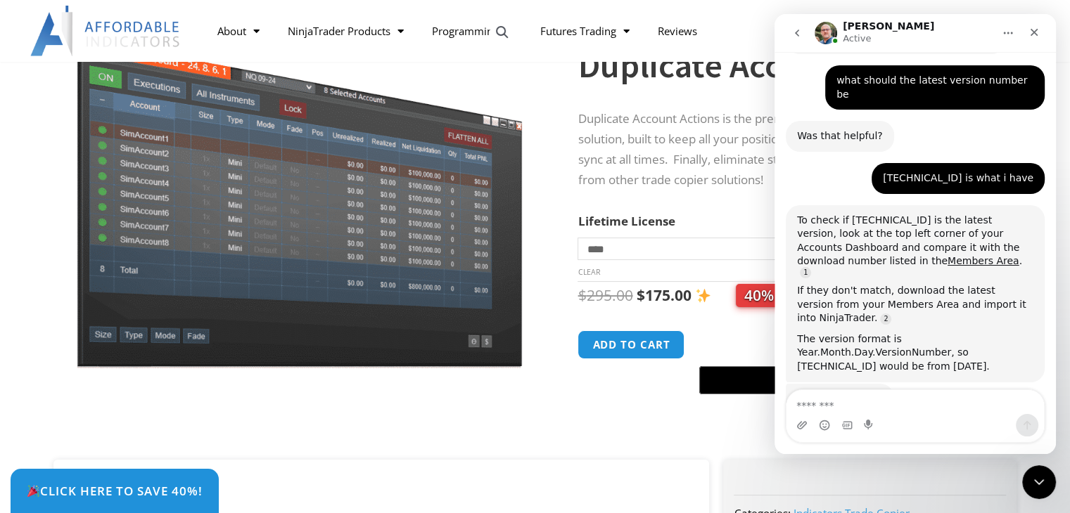
scroll to position [947, 0]
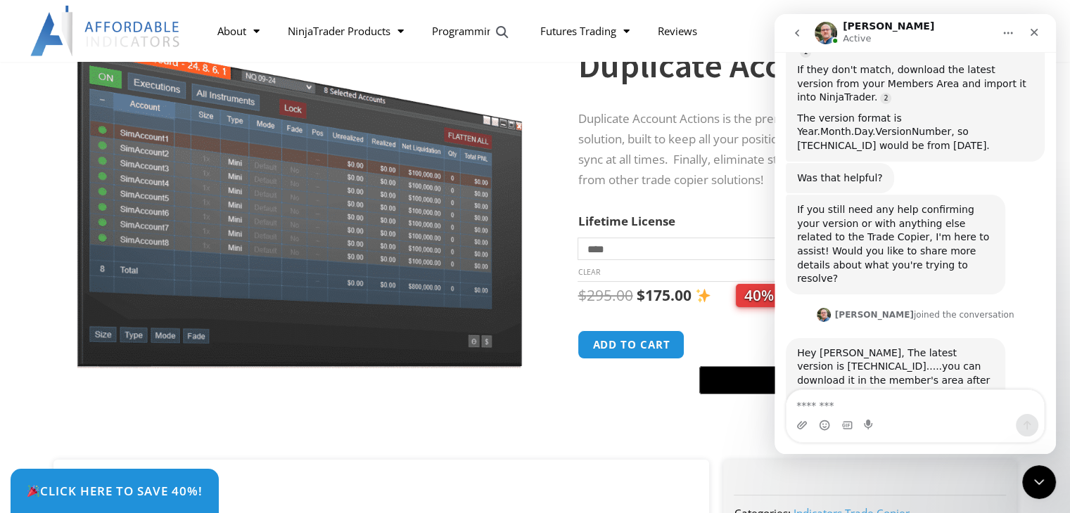
click at [534, 409] on div at bounding box center [300, 420] width 486 height 60
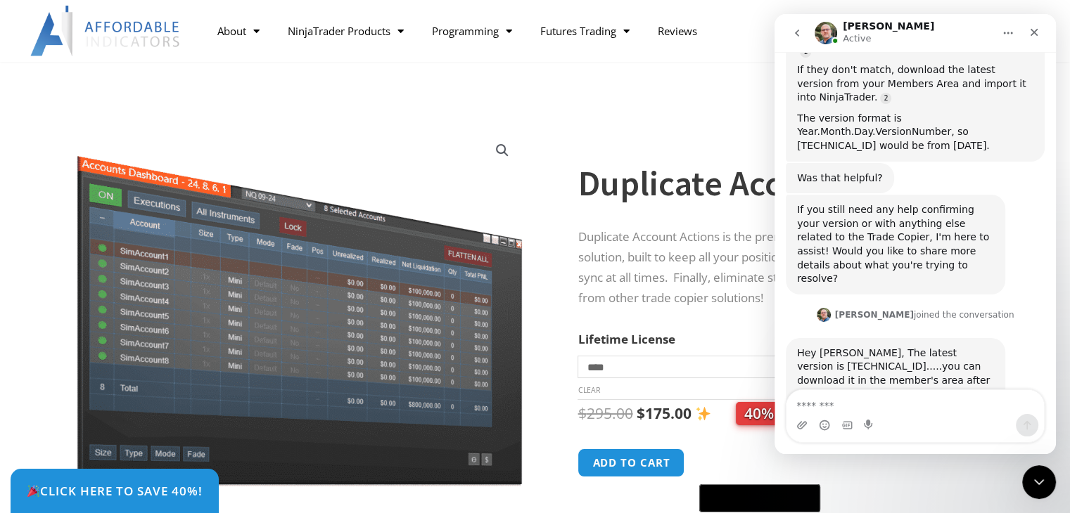
scroll to position [0, 0]
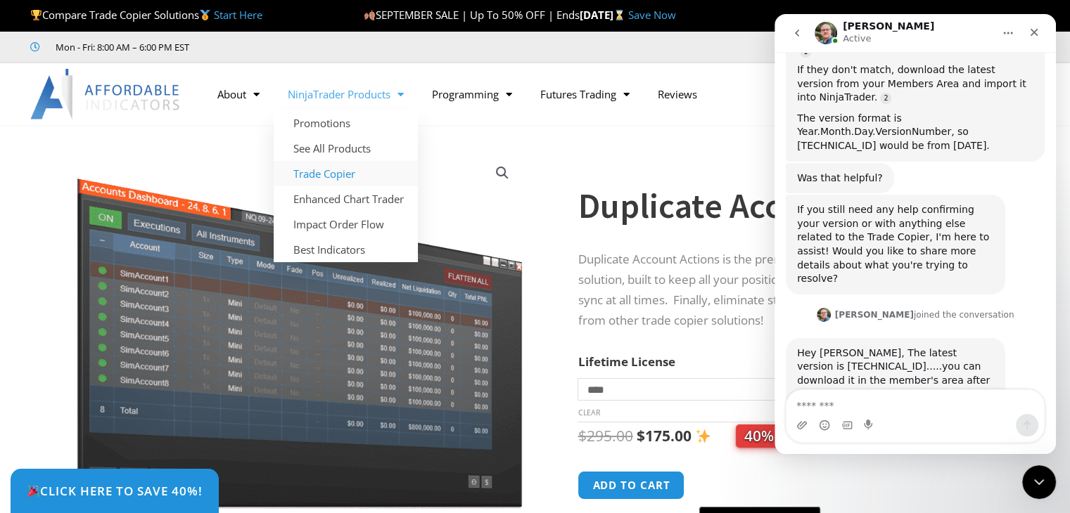
click at [337, 174] on link "Trade Copier" at bounding box center [346, 173] width 144 height 25
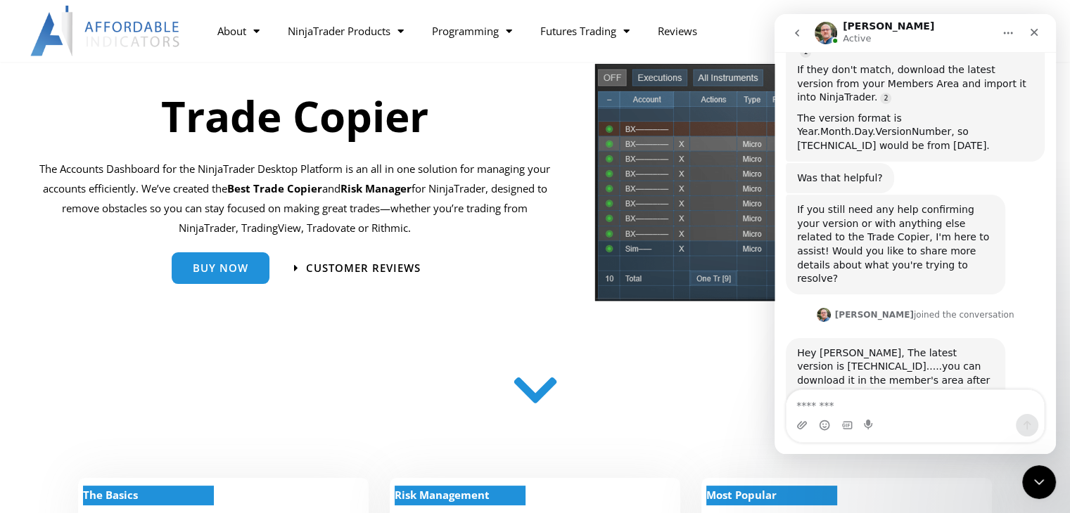
scroll to position [141, 0]
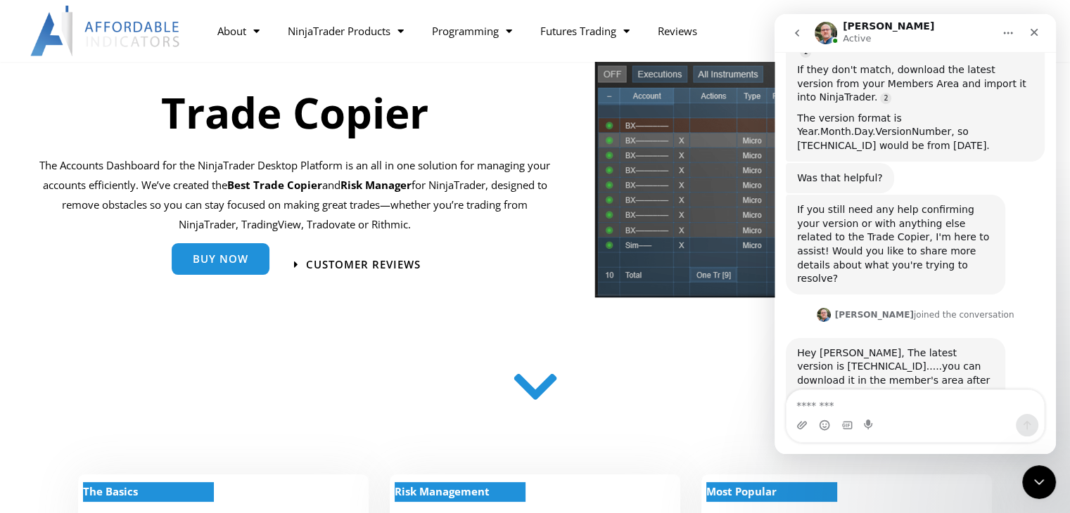
click at [216, 270] on link "Buy Now" at bounding box center [221, 259] width 98 height 32
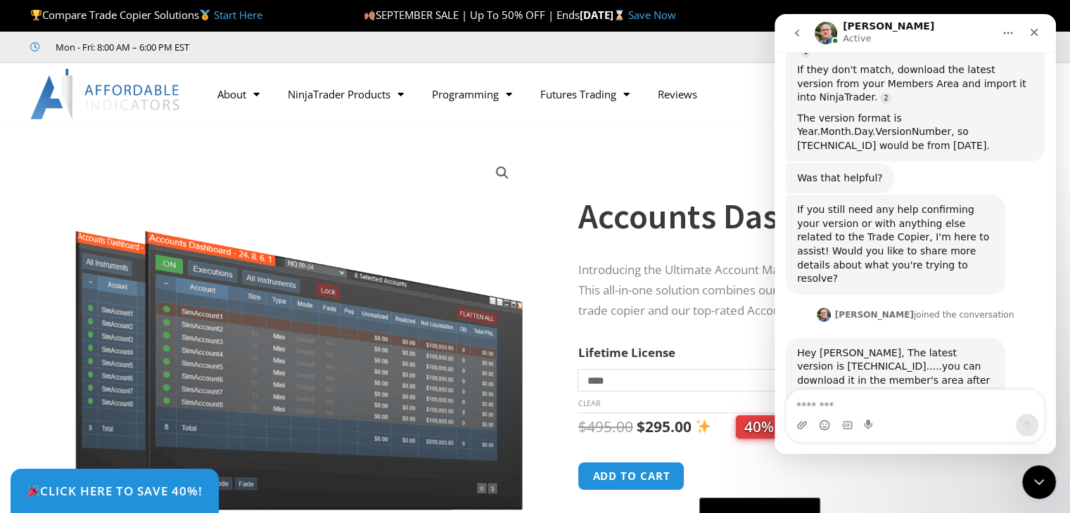
click at [49, 96] on img at bounding box center [105, 94] width 151 height 51
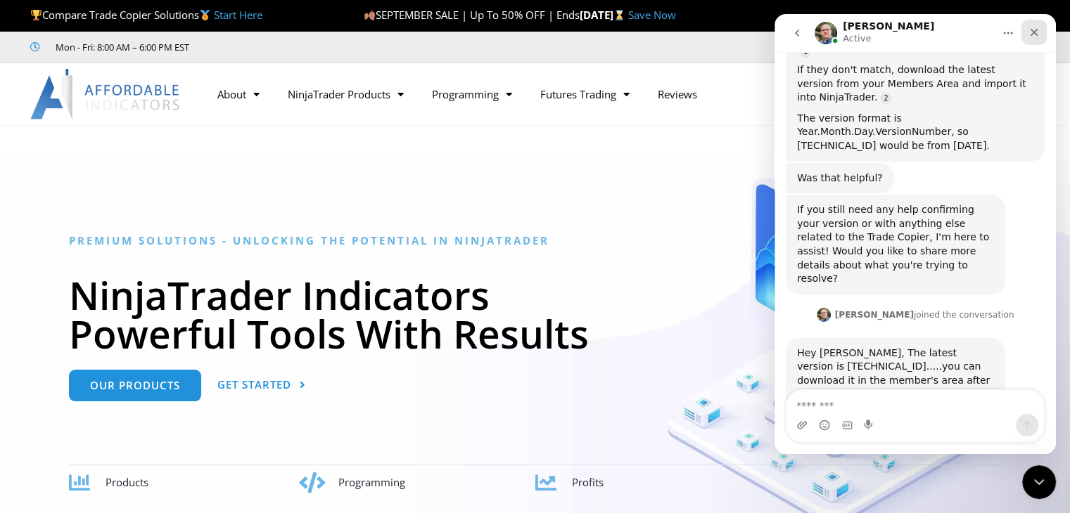
click at [1030, 34] on icon "Close" at bounding box center [1033, 32] width 11 height 11
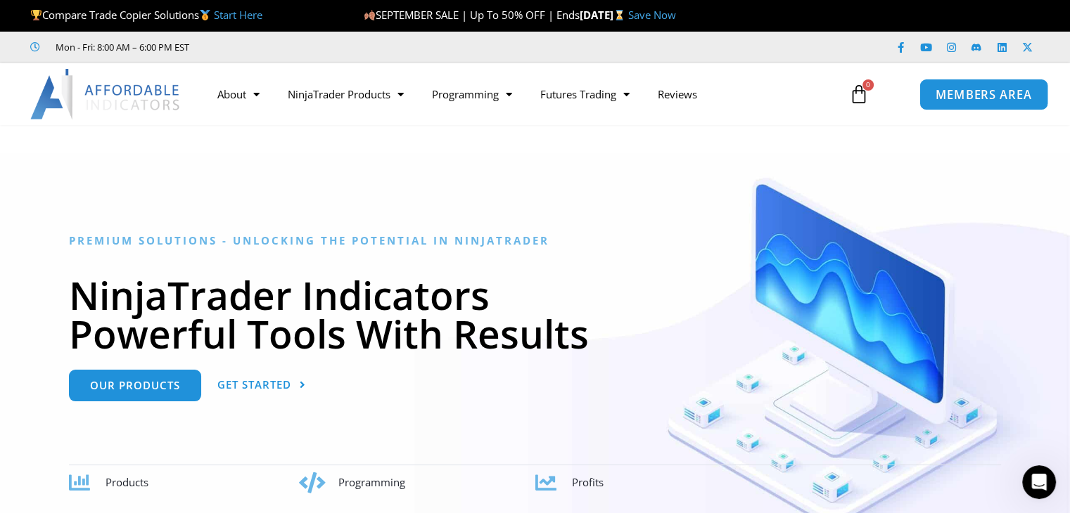
scroll to position [947, 0]
click at [963, 93] on span "MEMBERS AREA" at bounding box center [983, 95] width 96 height 12
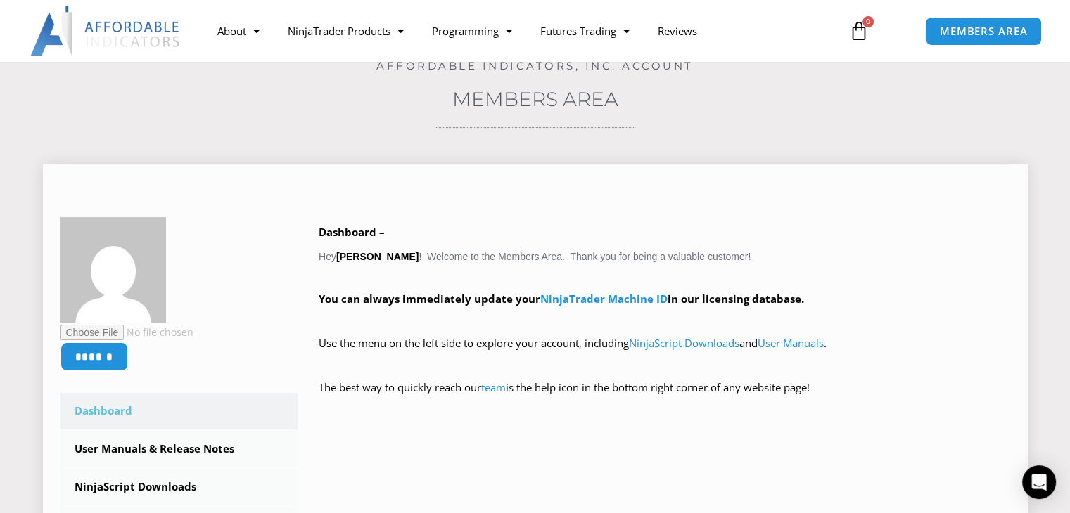
scroll to position [141, 0]
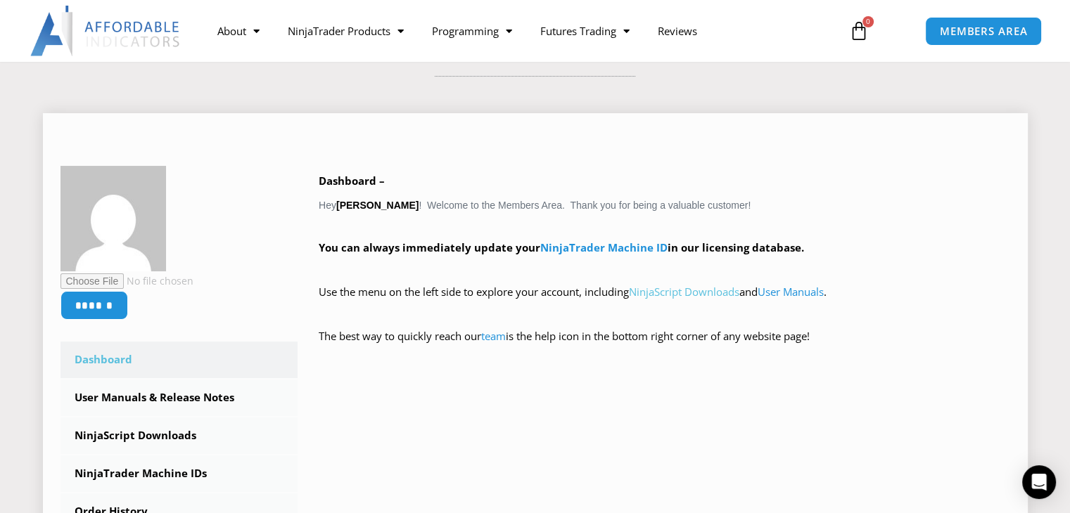
click at [702, 295] on link "NinjaScript Downloads" at bounding box center [684, 292] width 110 height 14
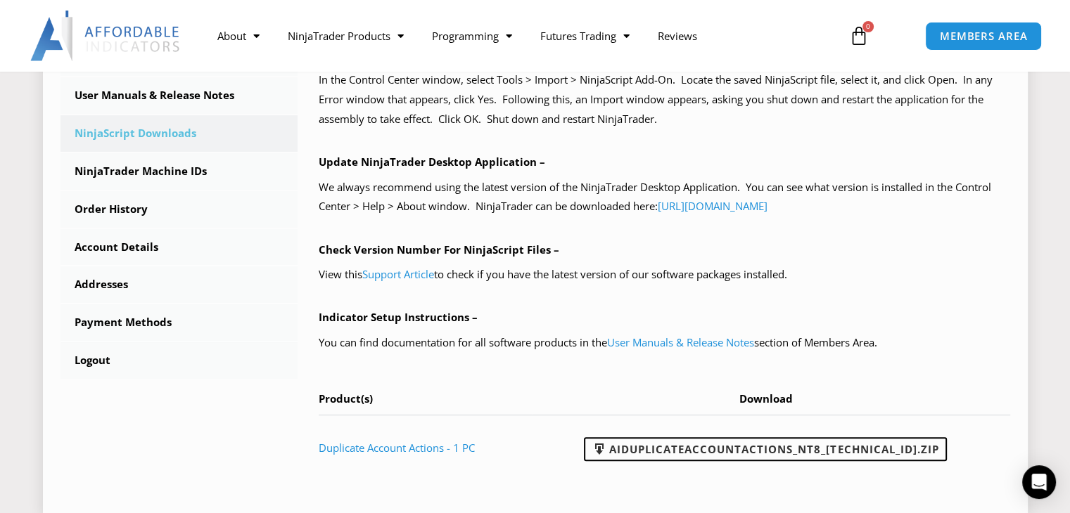
scroll to position [492, 0]
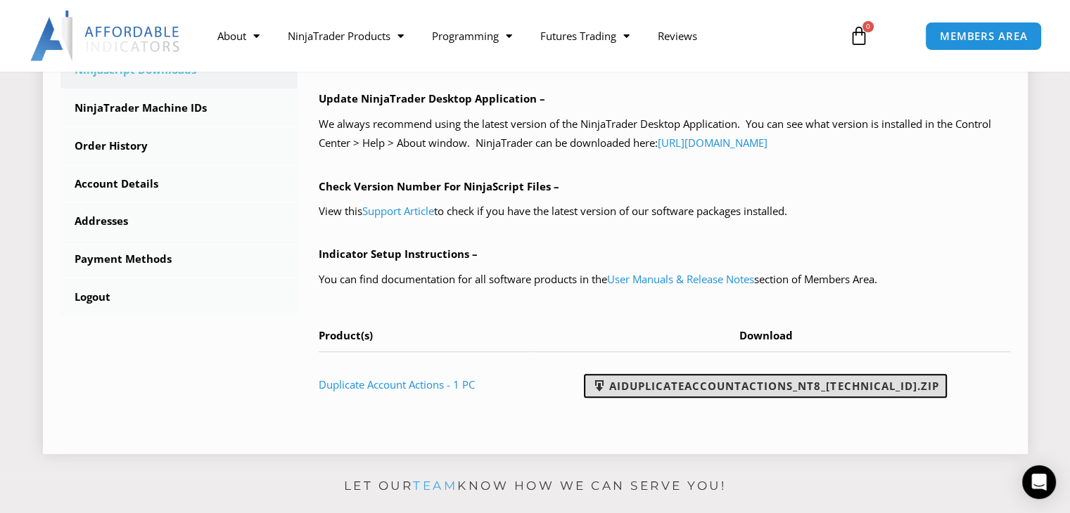
click at [725, 392] on link "AIDuplicateAccountActions_NT8_25.9.24.1.zip" at bounding box center [765, 386] width 363 height 24
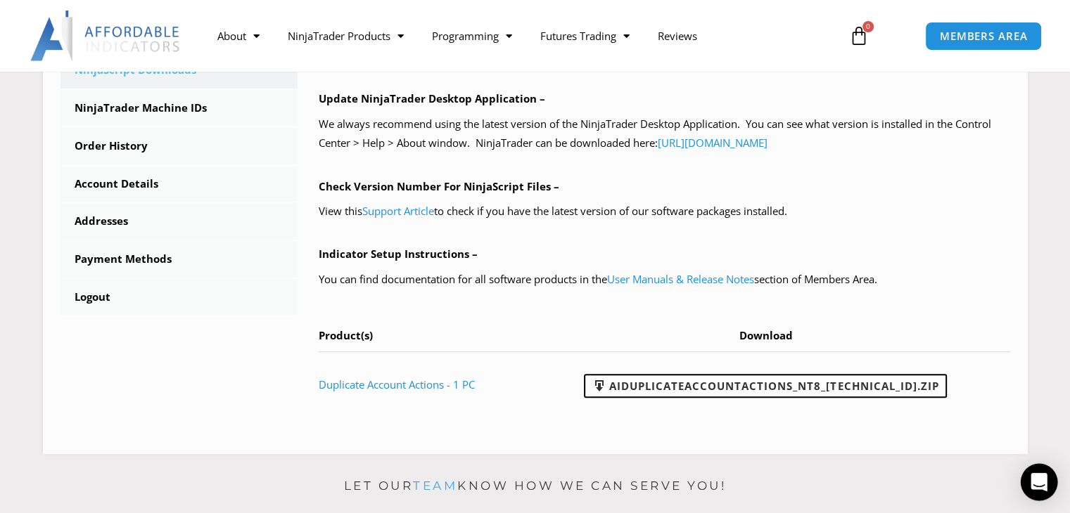
click at [1042, 479] on icon "Open Intercom Messenger" at bounding box center [1038, 482] width 16 height 18
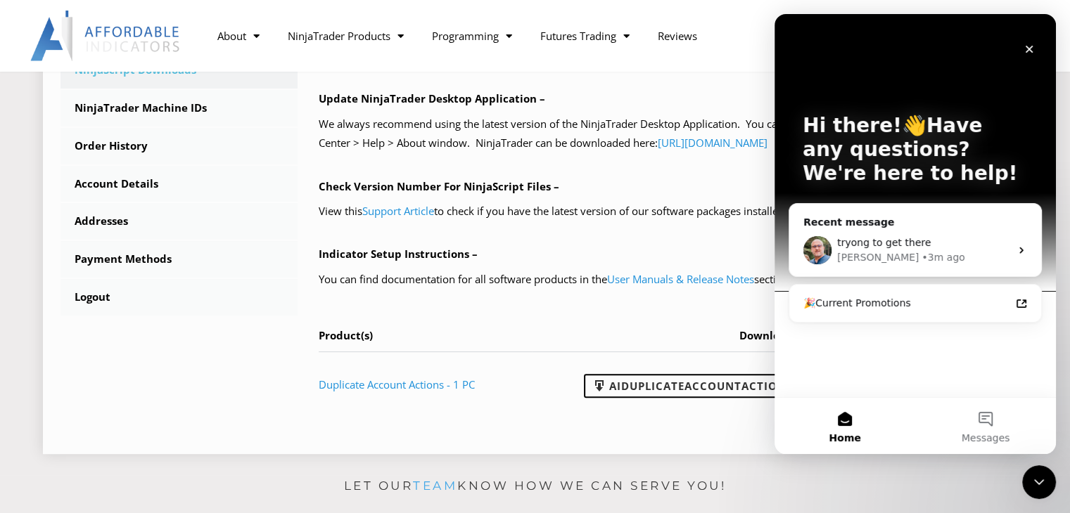
scroll to position [0, 0]
click at [905, 265] on div "tryong to get there Larry • 3m ago" at bounding box center [915, 250] width 252 height 52
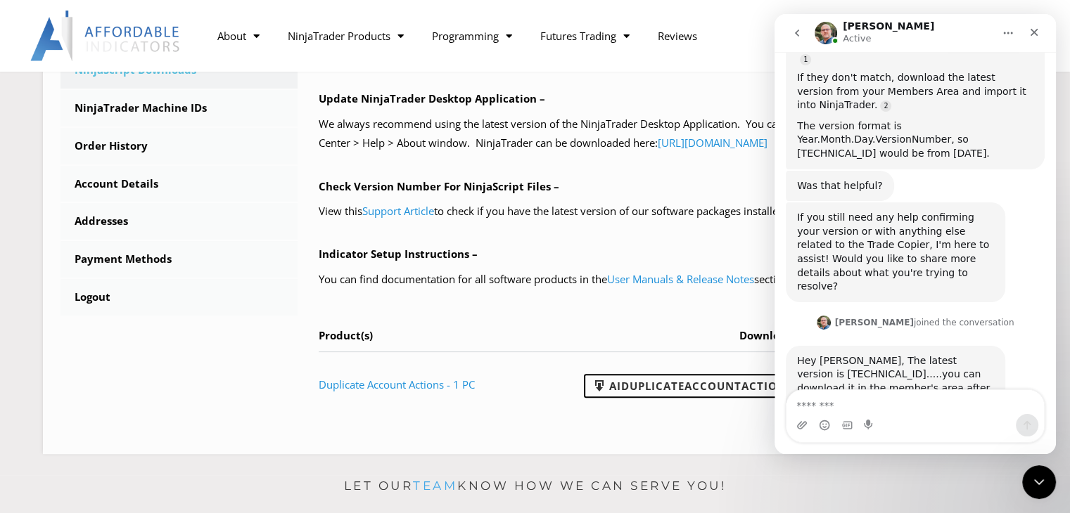
scroll to position [947, 0]
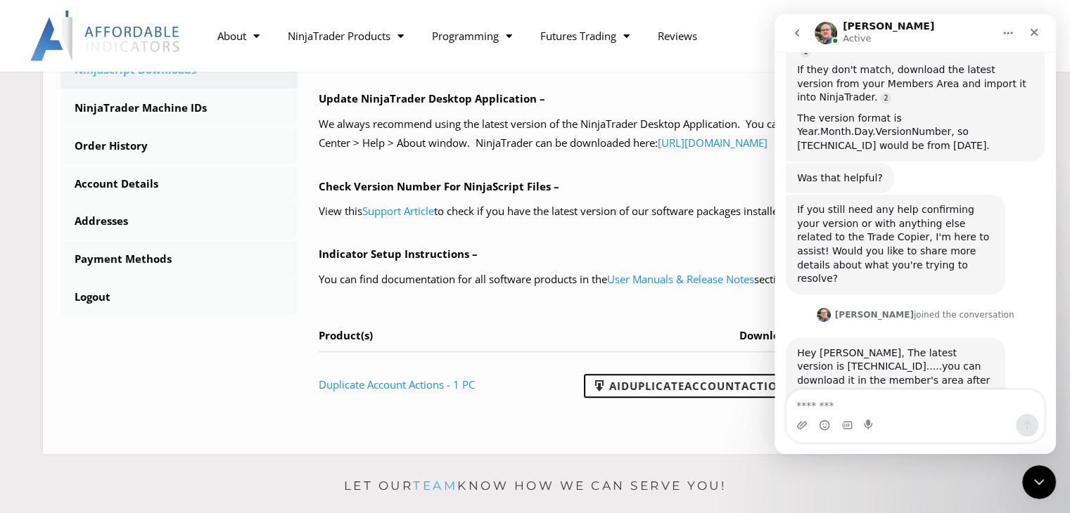
click at [865, 409] on textarea "Message…" at bounding box center [914, 402] width 257 height 24
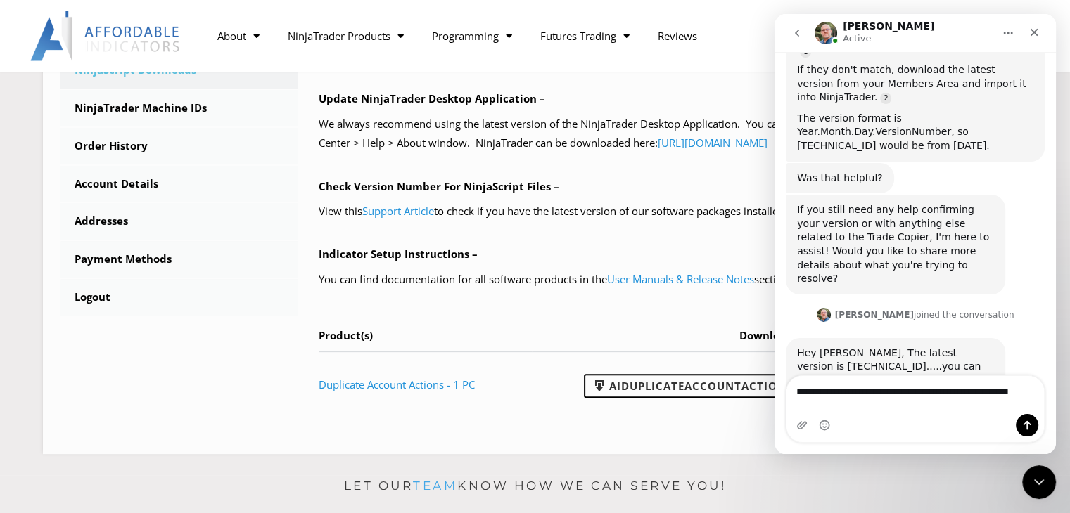
scroll to position [961, 0]
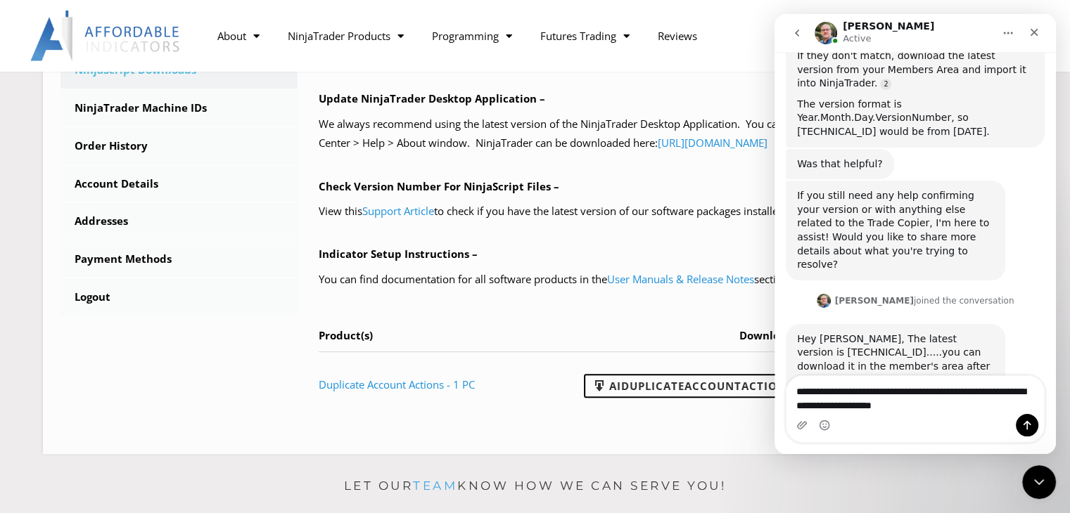
type textarea "**********"
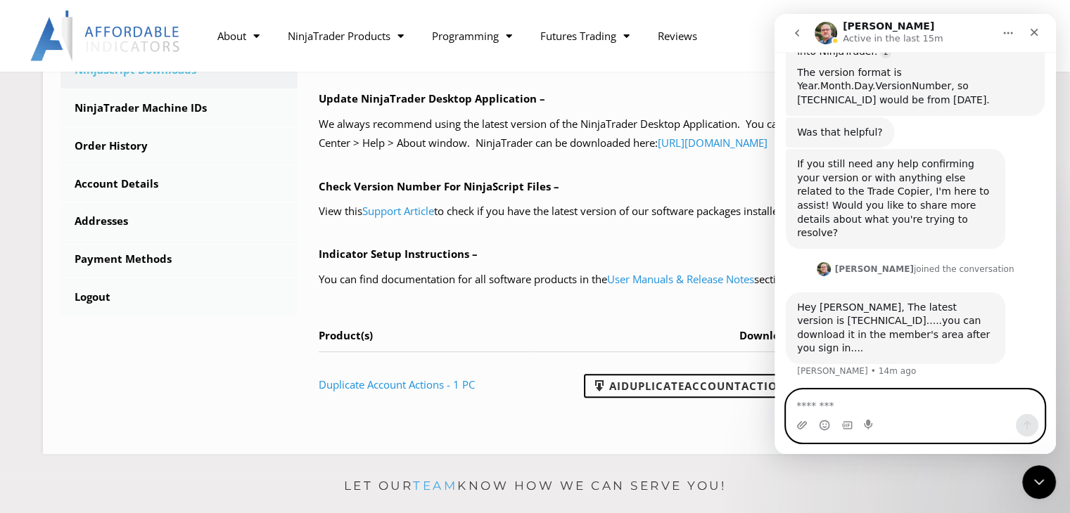
click at [831, 403] on textarea "Message…" at bounding box center [914, 402] width 257 height 24
